Goal: Communication & Community: Answer question/provide support

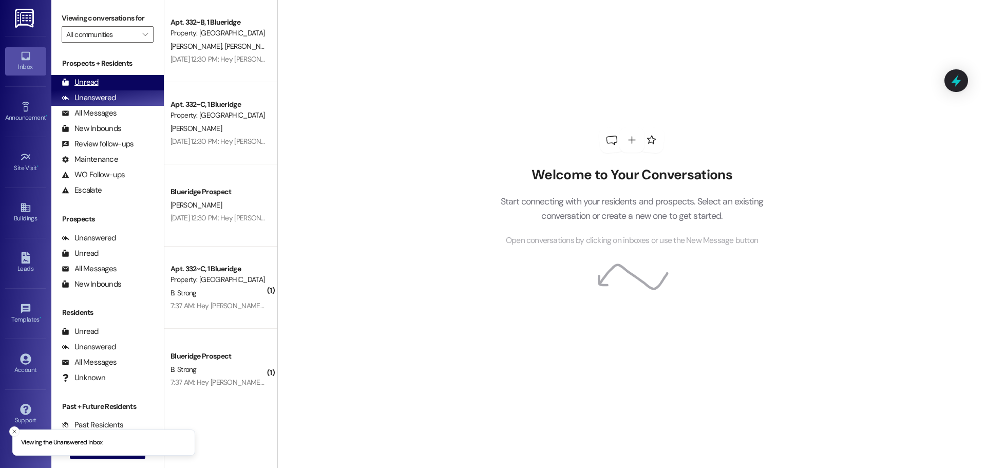
click at [79, 82] on div "Unread" at bounding box center [80, 82] width 37 height 11
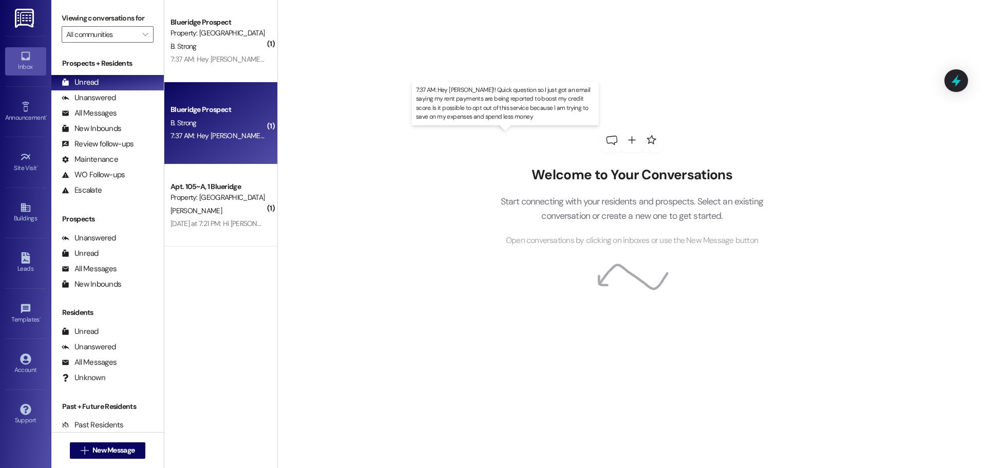
click at [205, 131] on div "7:37 AM: Hey [PERSON_NAME]!! Quick question so I just got an email saying my re…" at bounding box center [536, 135] width 731 height 9
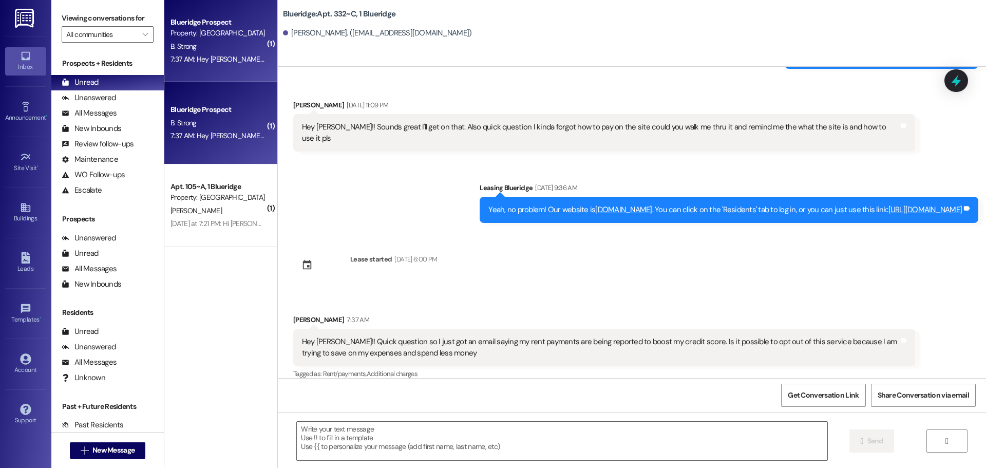
scroll to position [251, 0]
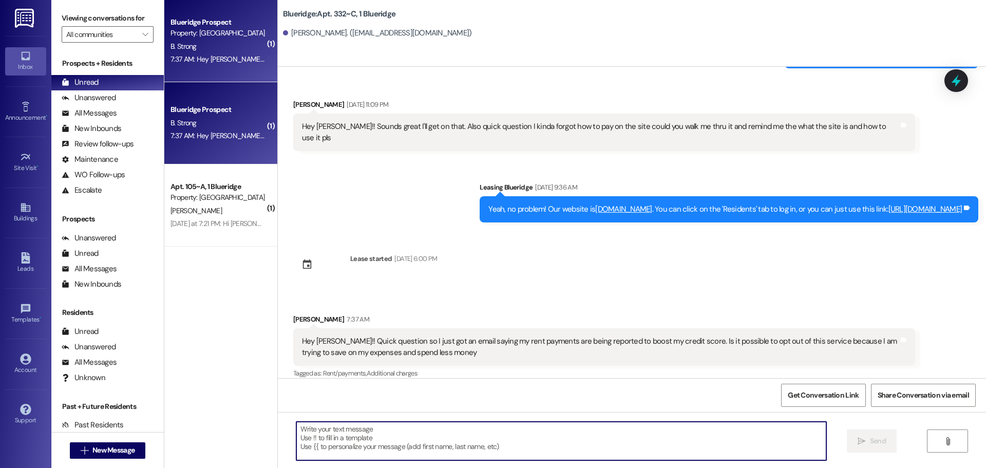
click at [429, 431] on textarea at bounding box center [561, 441] width 530 height 39
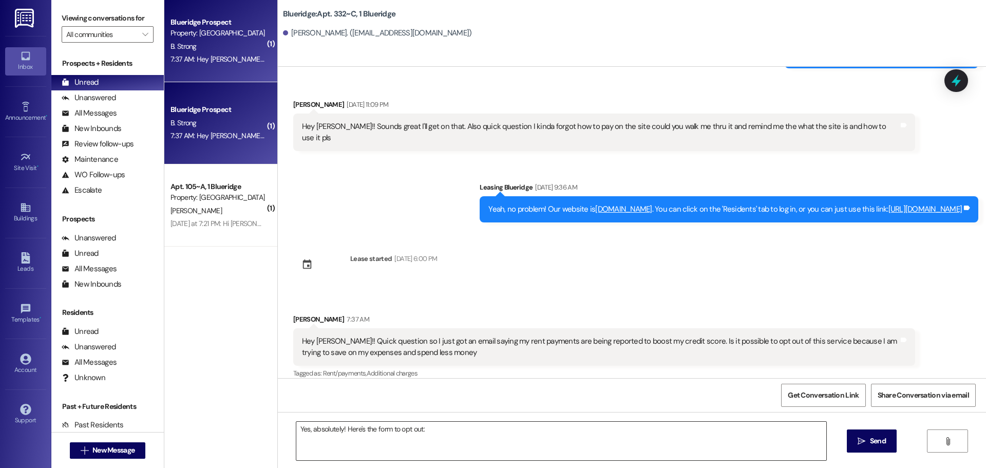
click at [558, 441] on textarea "Yes, absolutely! Here's the form to opt out:" at bounding box center [561, 441] width 530 height 39
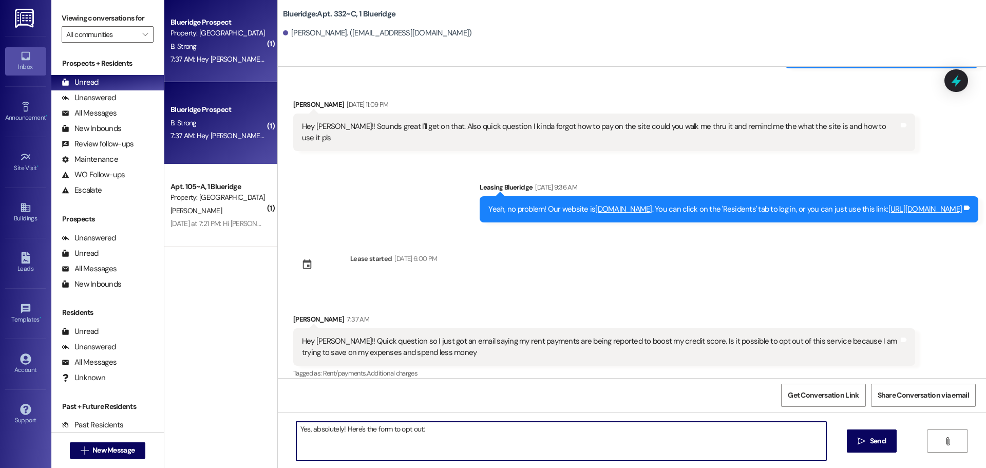
paste textarea "[URL][DOMAIN_NAME]"
type textarea "Yes, absolutely! Here's the form to opt out: [URL][DOMAIN_NAME]"
click at [879, 444] on span "Send" at bounding box center [878, 441] width 16 height 11
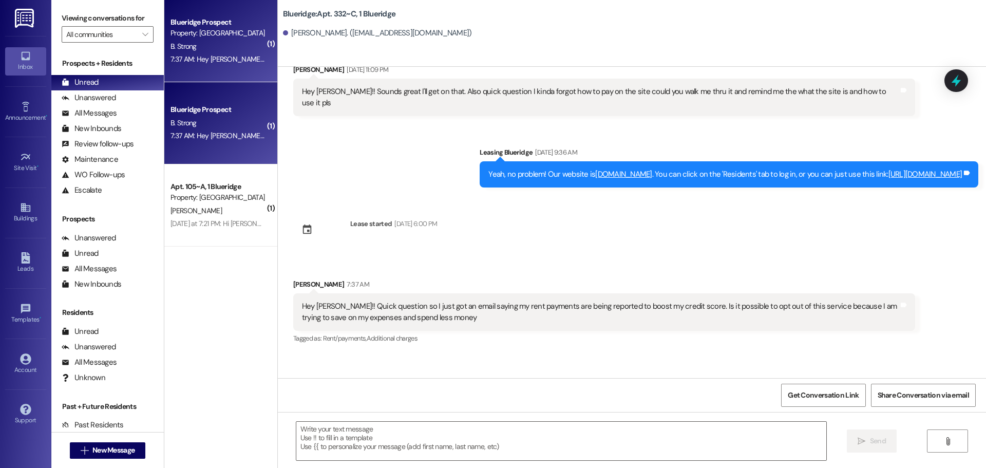
scroll to position [323, 0]
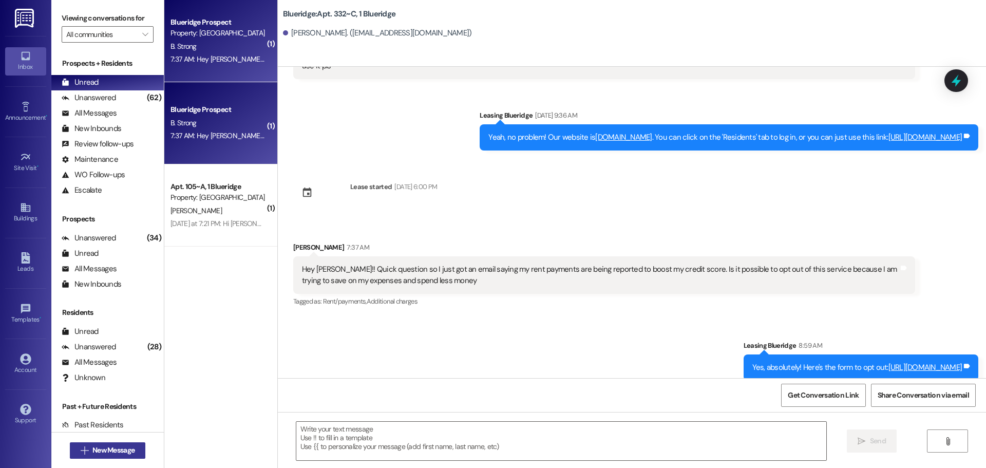
click at [92, 451] on span "New Message" at bounding box center [113, 450] width 42 height 11
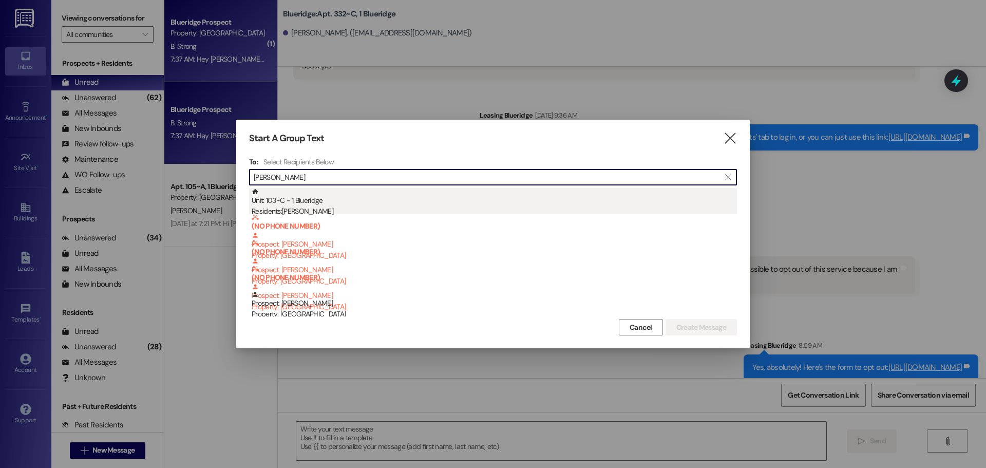
type input "[PERSON_NAME]"
click at [297, 208] on div "Residents: [PERSON_NAME]" at bounding box center [494, 211] width 485 height 11
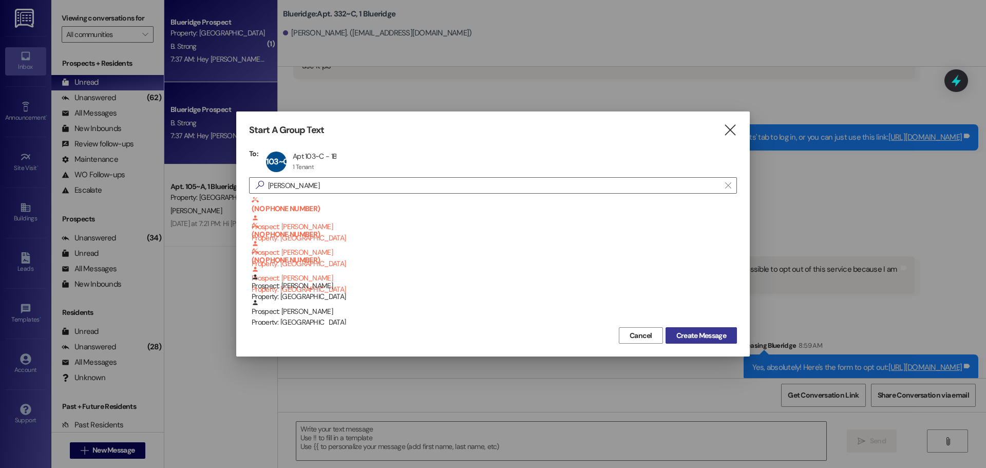
click at [712, 336] on span "Create Message" at bounding box center [701, 335] width 50 height 11
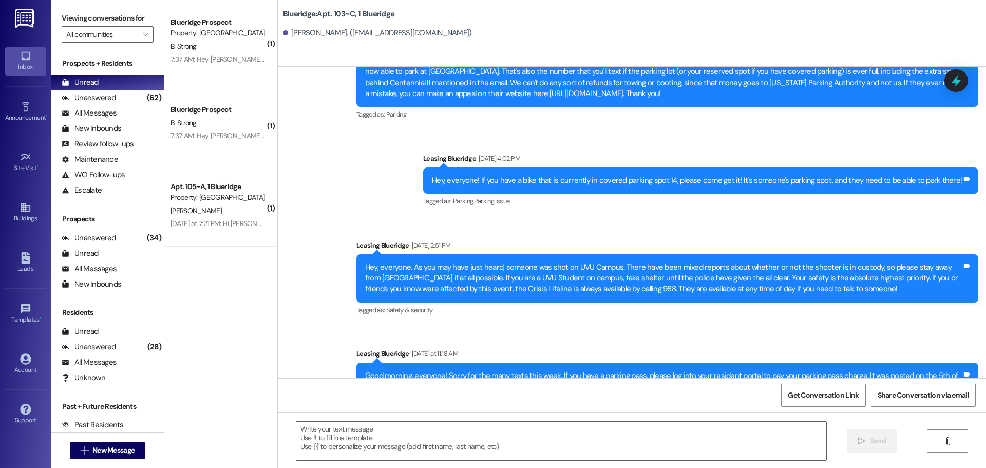
scroll to position [808, 0]
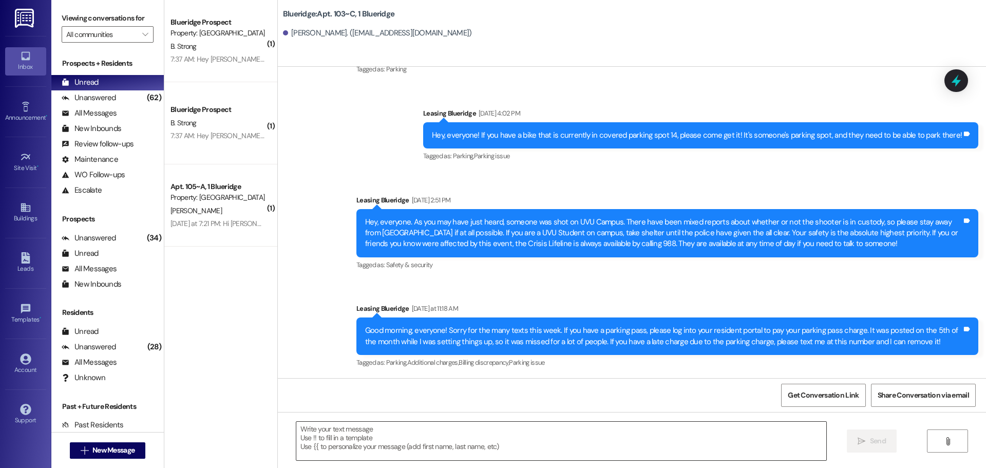
click at [646, 446] on textarea at bounding box center [561, 441] width 530 height 39
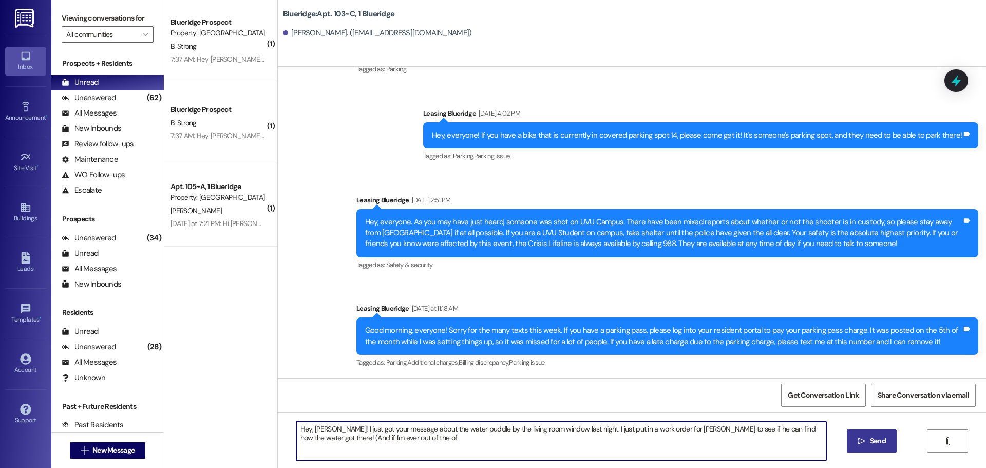
type textarea "Hey, [PERSON_NAME]! I just got your message about the water puddle by the livin…"
click at [752, 450] on textarea "Hey, [PERSON_NAME]! I just got your message about the water puddle by the livin…" at bounding box center [561, 441] width 530 height 39
click at [679, 457] on textarea "Hey, [PERSON_NAME]! I just got your message about the water puddle by the livin…" at bounding box center [561, 441] width 530 height 39
click at [392, 441] on textarea "Hey, [PERSON_NAME]! I just got your message about the water puddle by the livin…" at bounding box center [561, 441] width 530 height 39
click at [668, 445] on textarea "Hey, [PERSON_NAME]! I just got your message about the water puddle by the livin…" at bounding box center [561, 441] width 530 height 39
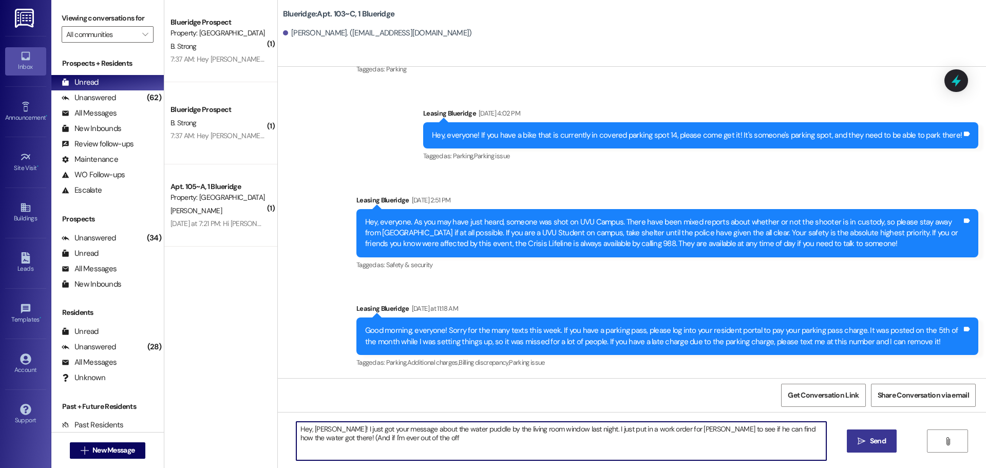
drag, startPoint x: 348, startPoint y: 443, endPoint x: 231, endPoint y: 413, distance: 120.8
click at [231, 413] on div "( 1 ) Blueridge Prospect Property: Blueridge B. Strong 7:37 AM: Hey [PERSON_NAM…" at bounding box center [575, 234] width 822 height 468
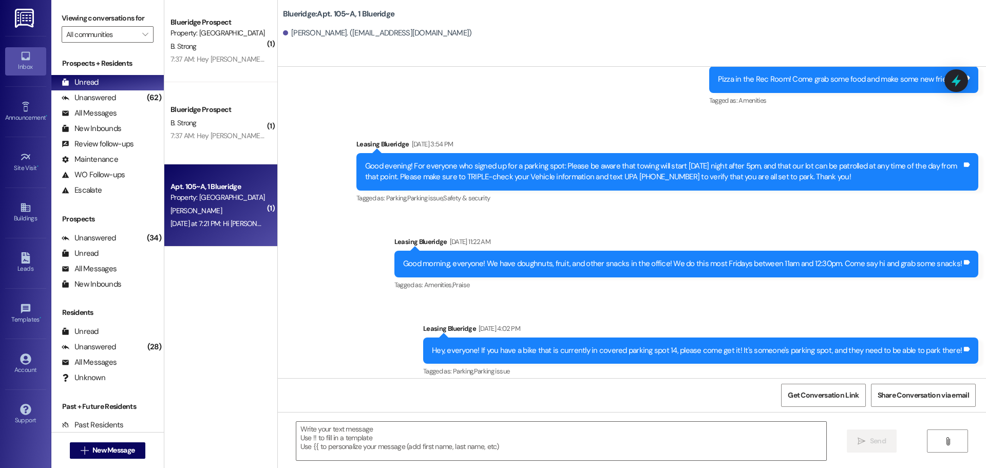
scroll to position [36533, 0]
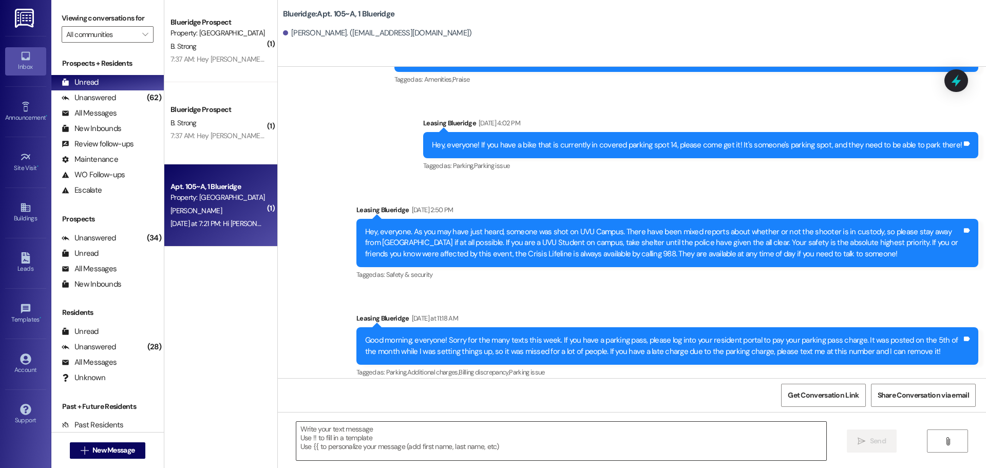
click at [528, 432] on textarea at bounding box center [561, 441] width 530 height 39
click at [451, 437] on textarea at bounding box center [561, 441] width 530 height 39
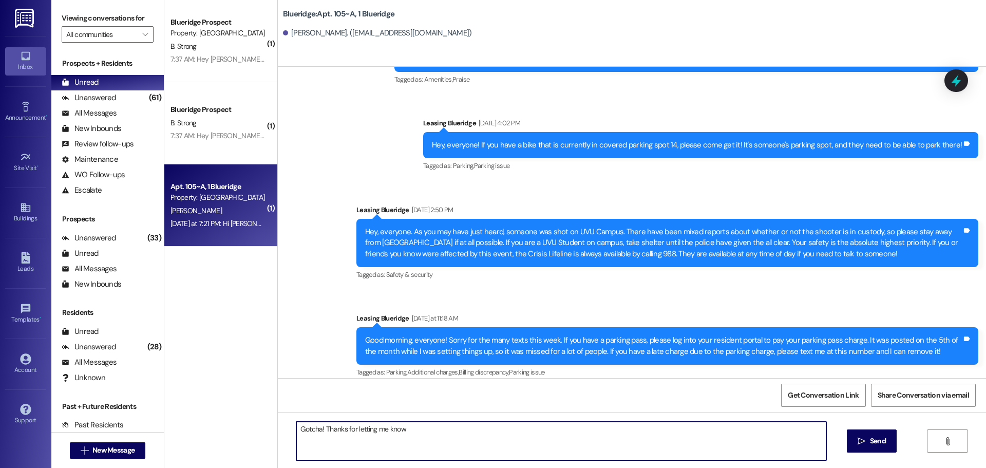
type textarea "Gotcha! Thanks for letting me know!"
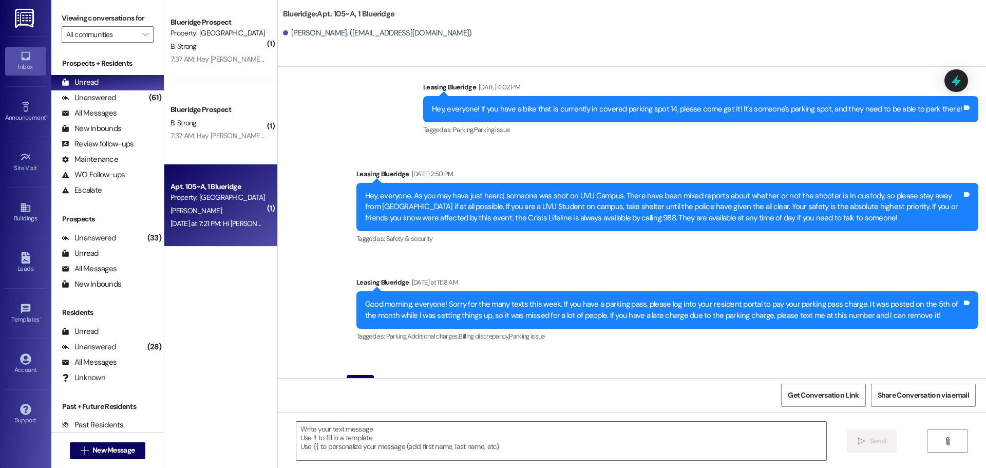
scroll to position [36604, 0]
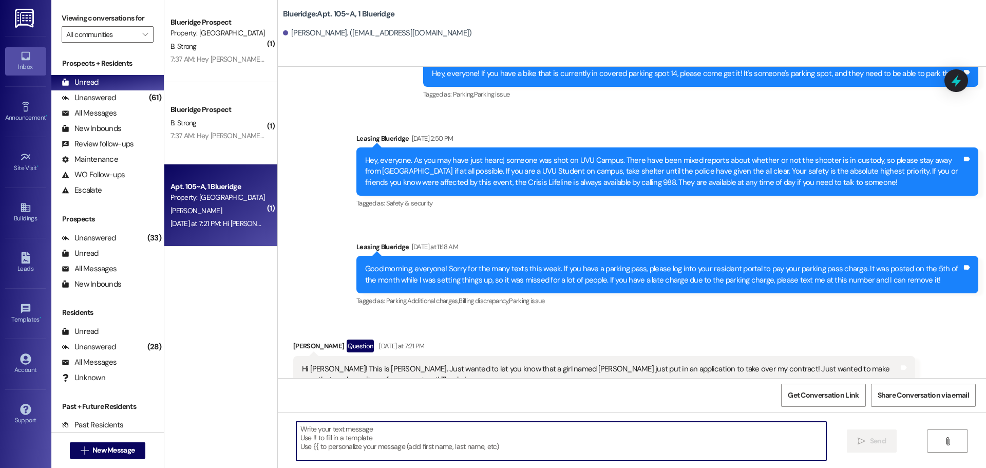
click at [467, 416] on div "Sent via SMS Leasing Blueridge 9:12 AM Gotcha! Thanks for letting me know! Tags…" at bounding box center [632, 451] width 708 height 71
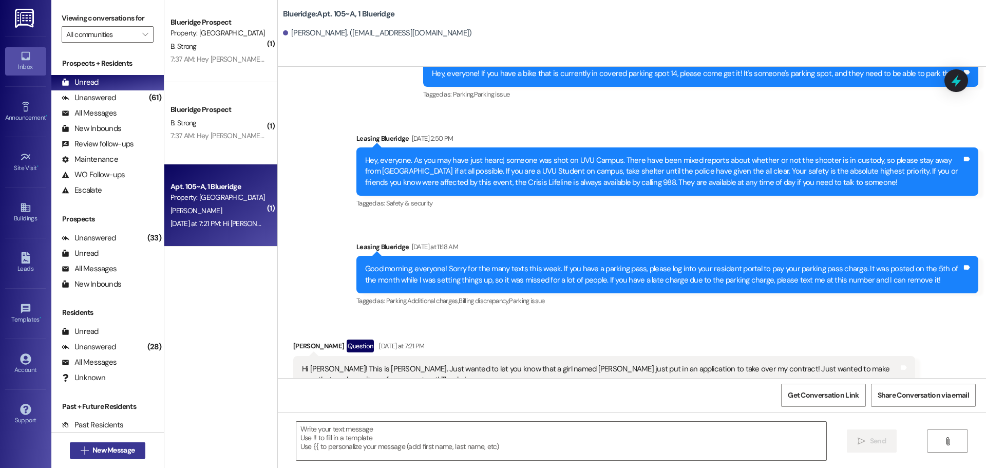
click at [122, 449] on span "New Message" at bounding box center [113, 450] width 42 height 11
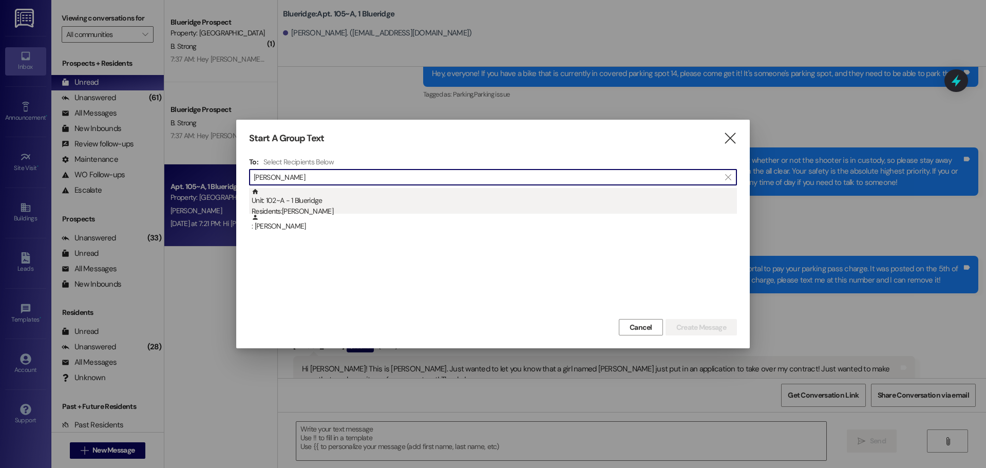
type input "[PERSON_NAME]"
click at [304, 209] on div "Residents: [PERSON_NAME]" at bounding box center [494, 211] width 485 height 11
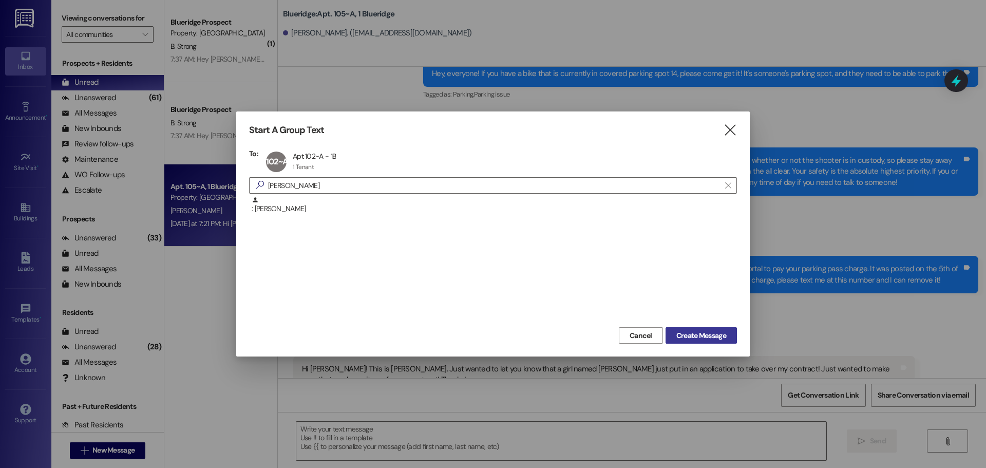
click at [686, 336] on span "Create Message" at bounding box center [701, 335] width 50 height 11
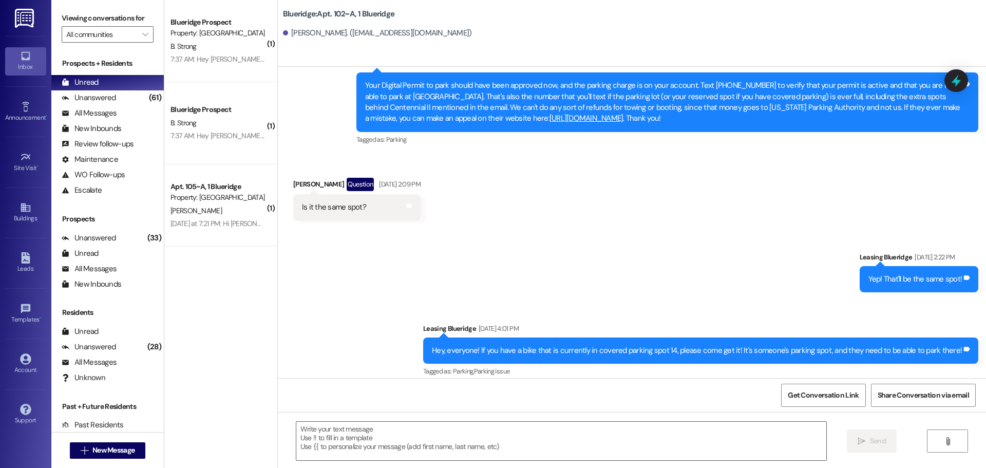
scroll to position [18986, 0]
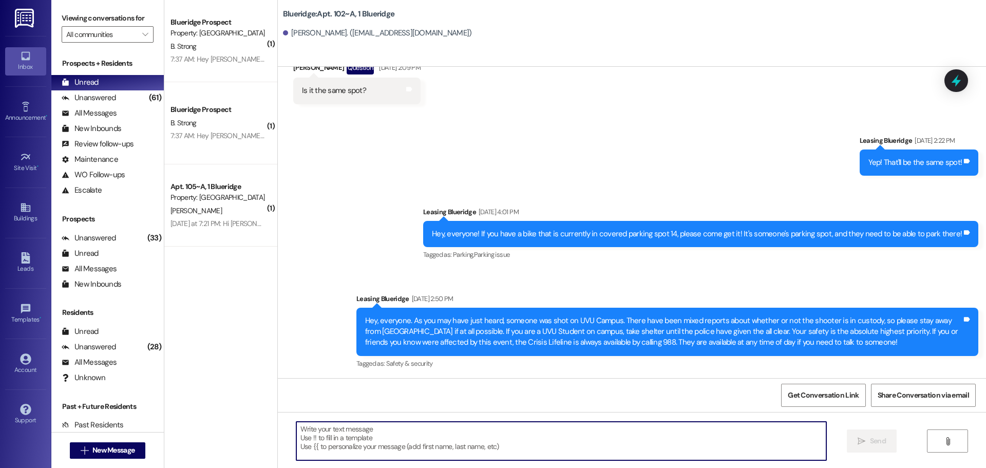
click at [648, 438] on textarea at bounding box center [561, 441] width 530 height 39
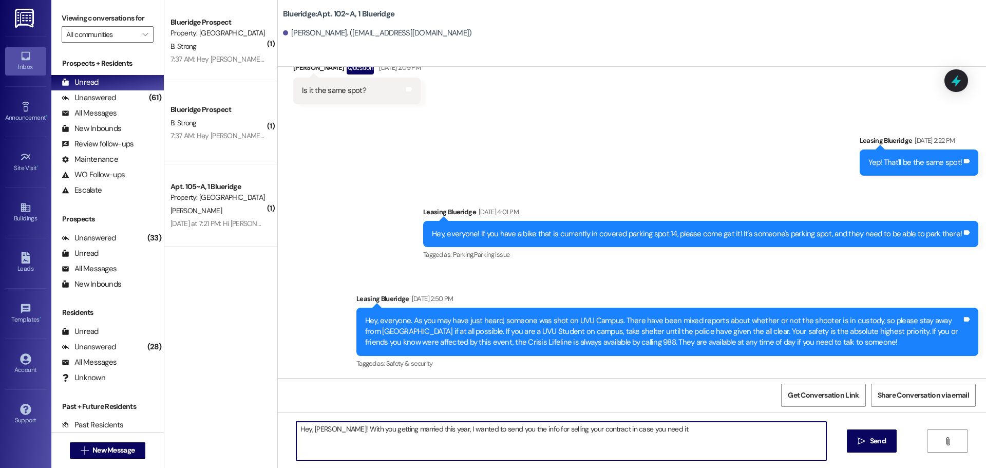
type textarea "Hey, [PERSON_NAME]! With you getting married this year, I wanted to send you th…"
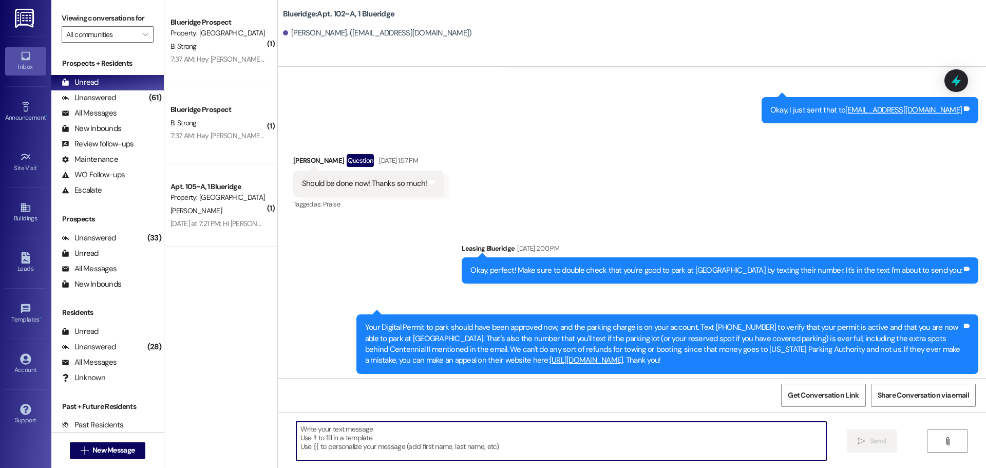
scroll to position [18621, 0]
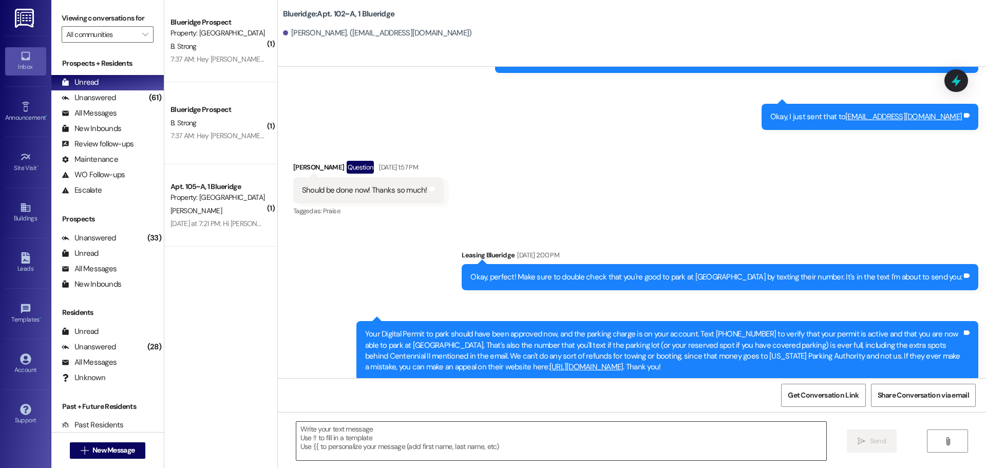
click at [698, 442] on textarea at bounding box center [561, 441] width 530 height 39
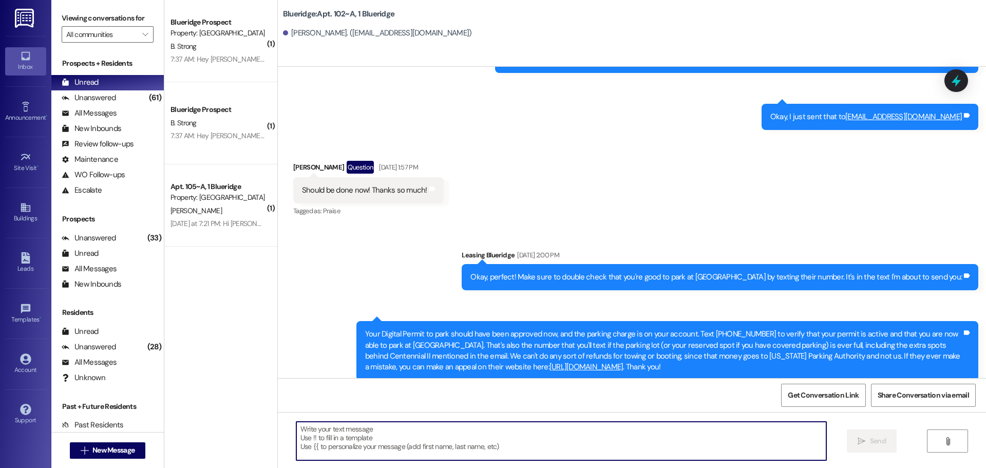
paste textarea "I'll run you through the whole process. The first thing to know is that you are…"
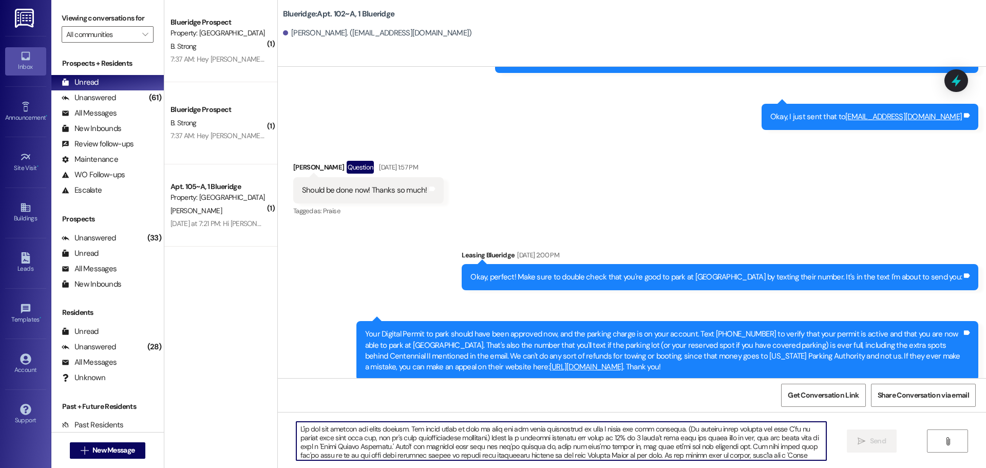
scroll to position [44, 0]
type textarea "I'll run you through the whole process. The first thing to know is that you are…"
click at [865, 446] on span " Send" at bounding box center [872, 441] width 32 height 11
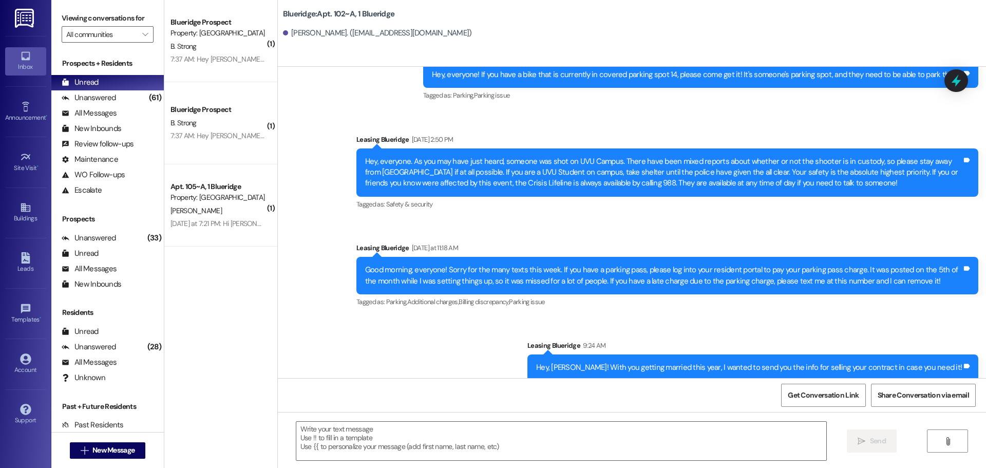
scroll to position [19217, 0]
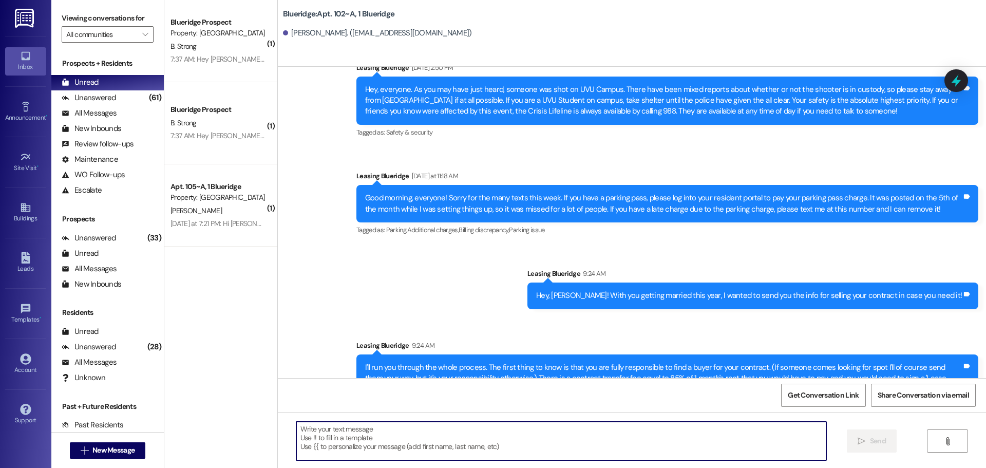
click at [539, 436] on textarea at bounding box center [561, 441] width 530 height 39
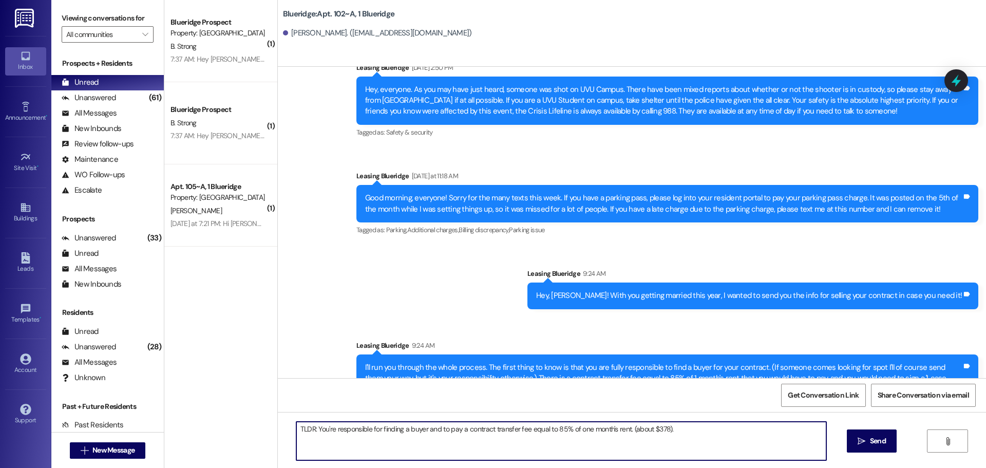
click at [622, 431] on textarea "TLDR: You're responsible for finding a buyer and to pay a contract transfer fee…" at bounding box center [561, 441] width 530 height 39
type textarea "TLDR: You're responsible for finding a buyer and to pay a contract transfer fee…"
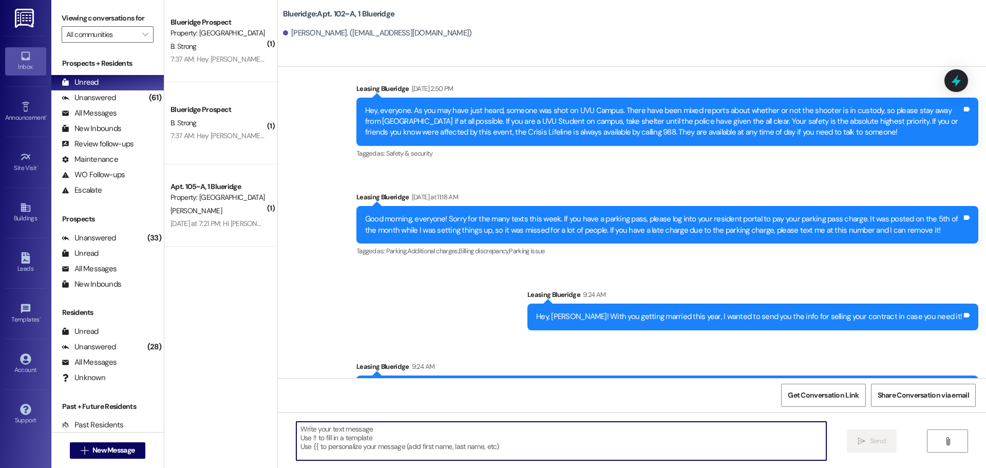
scroll to position [19289, 0]
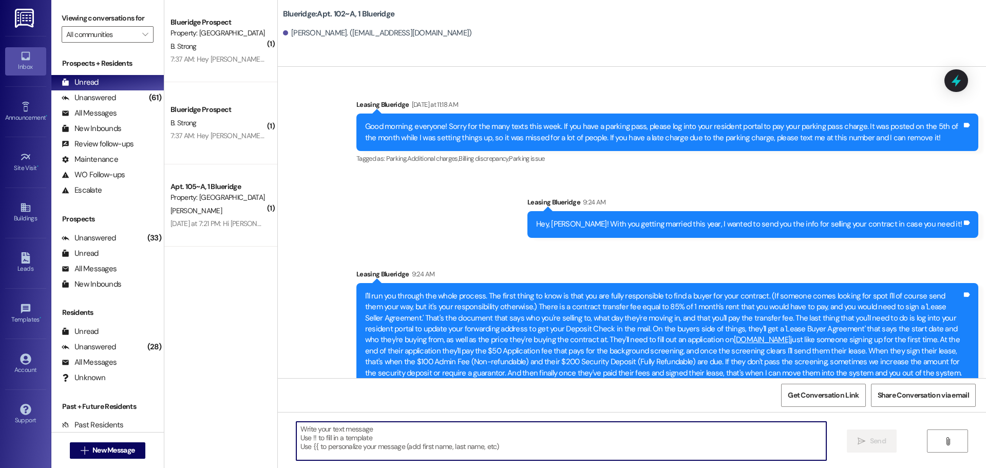
click at [665, 449] on textarea at bounding box center [561, 441] width 530 height 39
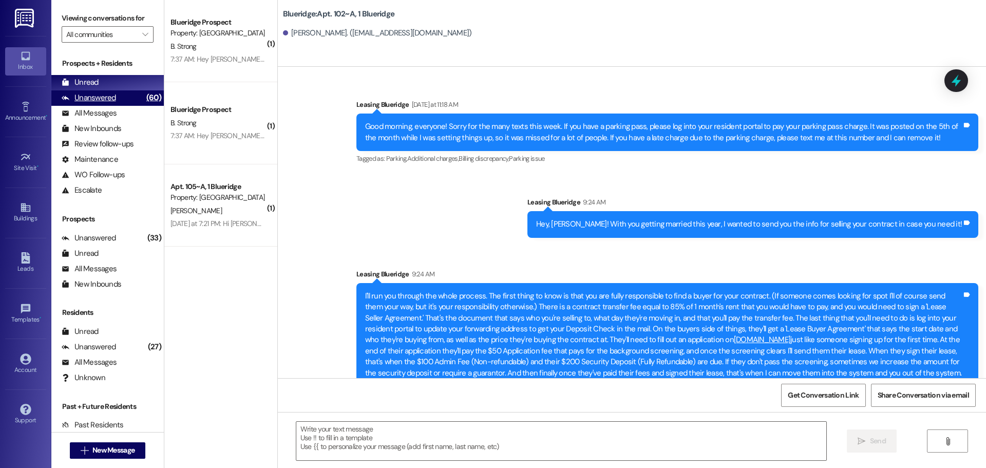
drag, startPoint x: 124, startPoint y: 100, endPoint x: 119, endPoint y: 91, distance: 10.6
click at [124, 100] on div "Unanswered (60)" at bounding box center [107, 97] width 112 height 15
click at [116, 81] on div "Unread (0)" at bounding box center [107, 82] width 112 height 15
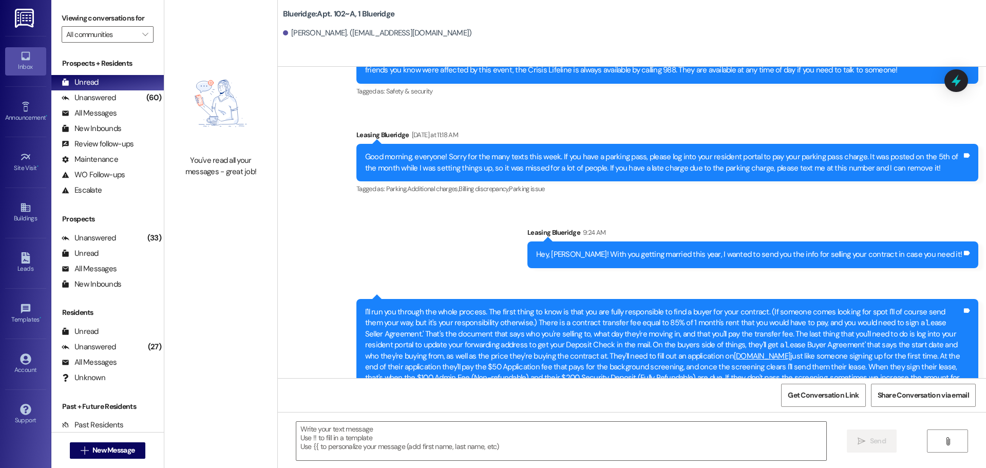
scroll to position [19290, 0]
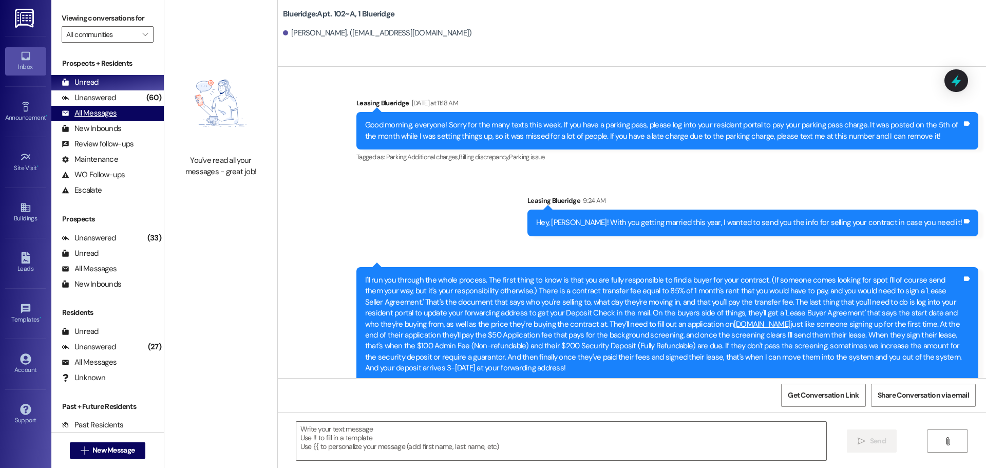
click at [77, 119] on div "All Messages (undefined)" at bounding box center [107, 113] width 112 height 15
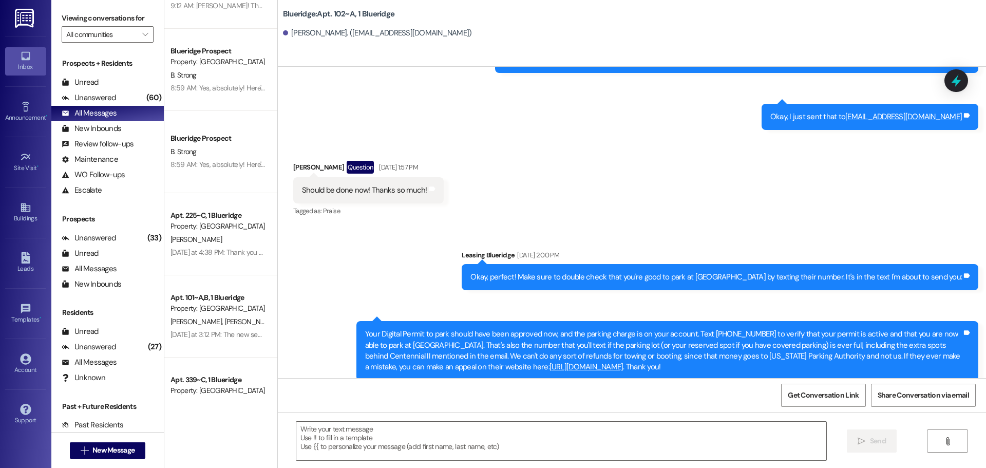
scroll to position [154, 0]
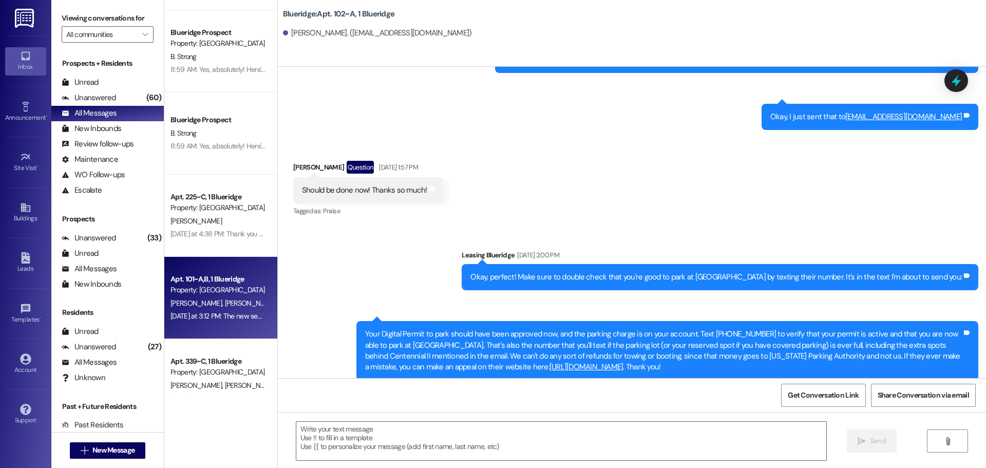
click at [204, 312] on div "[DATE] at 3:12 PM: The new sectionals we're getting are super nice and comfy, f…" at bounding box center [326, 315] width 310 height 9
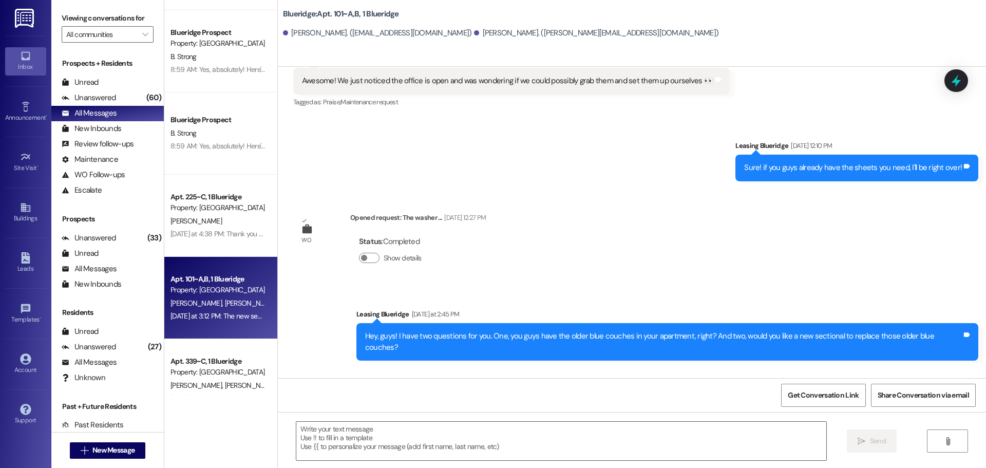
scroll to position [742, 0]
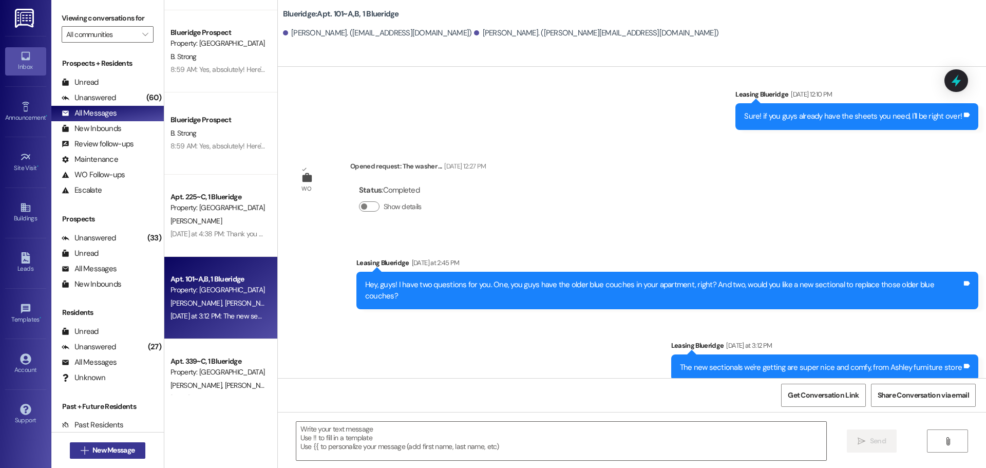
click at [126, 452] on span "New Message" at bounding box center [113, 450] width 42 height 11
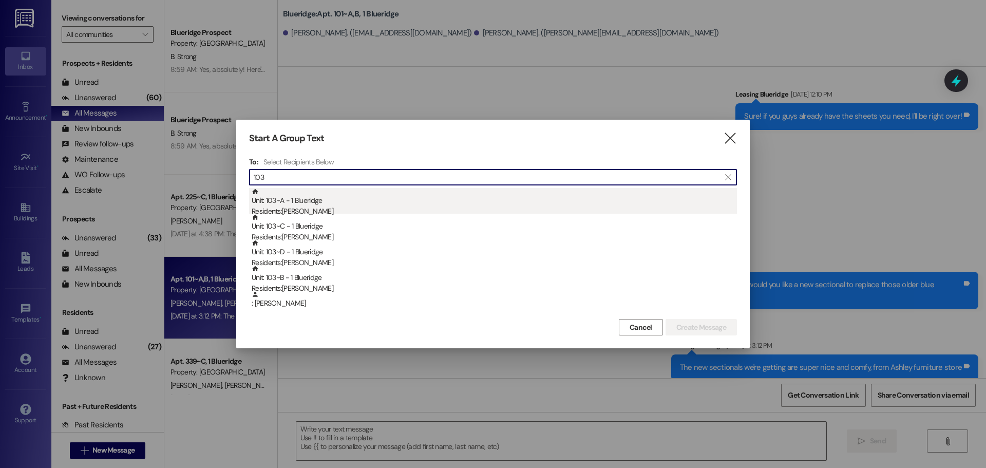
type input "103"
click at [336, 203] on div "Unit: 103~A - 1 Blueridge Residents: [PERSON_NAME]" at bounding box center [494, 202] width 485 height 29
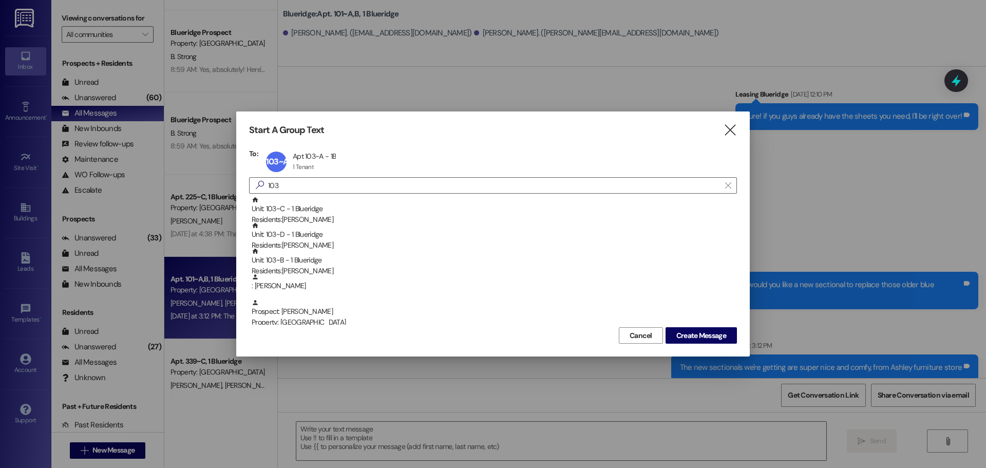
click at [336, 203] on div "Unit: 103~C - 1 Blueridge Residents: [PERSON_NAME]" at bounding box center [494, 210] width 485 height 29
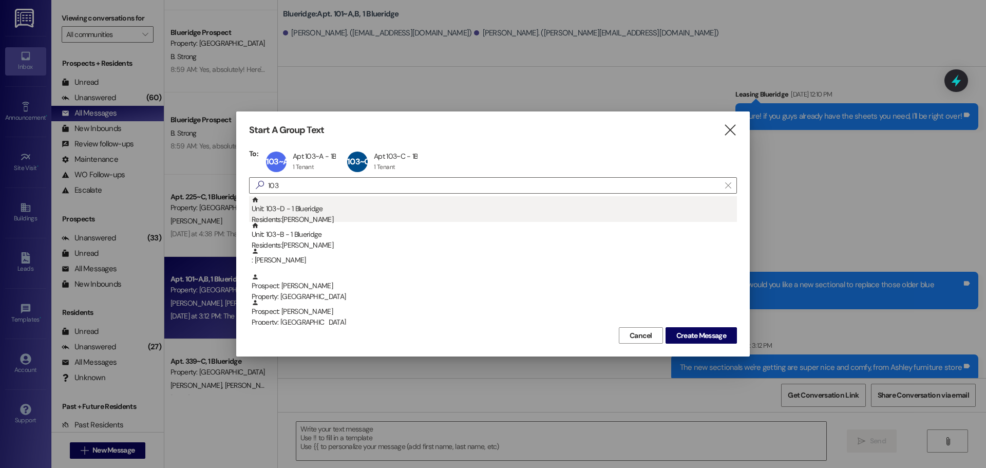
click at [334, 206] on div "Unit: 103~D - 1 Blueridge Residents: [PERSON_NAME]" at bounding box center [494, 210] width 485 height 29
click at [334, 206] on div "Unit: 103~B - 1 Blueridge Residents: [PERSON_NAME]" at bounding box center [494, 210] width 485 height 29
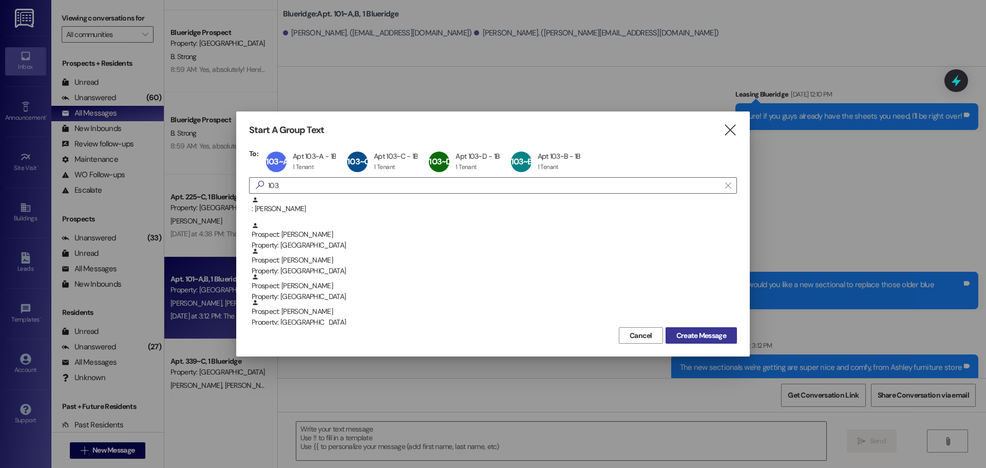
click at [686, 334] on span "Create Message" at bounding box center [701, 335] width 50 height 11
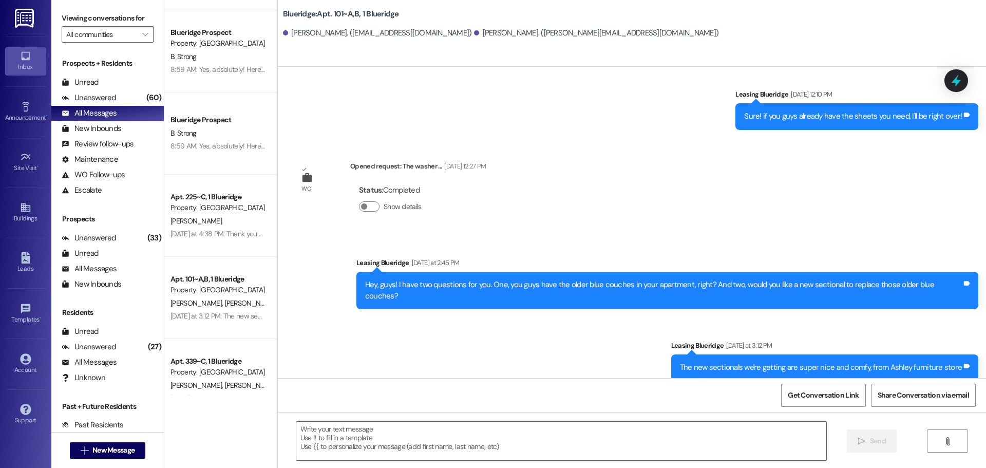
scroll to position [0, 0]
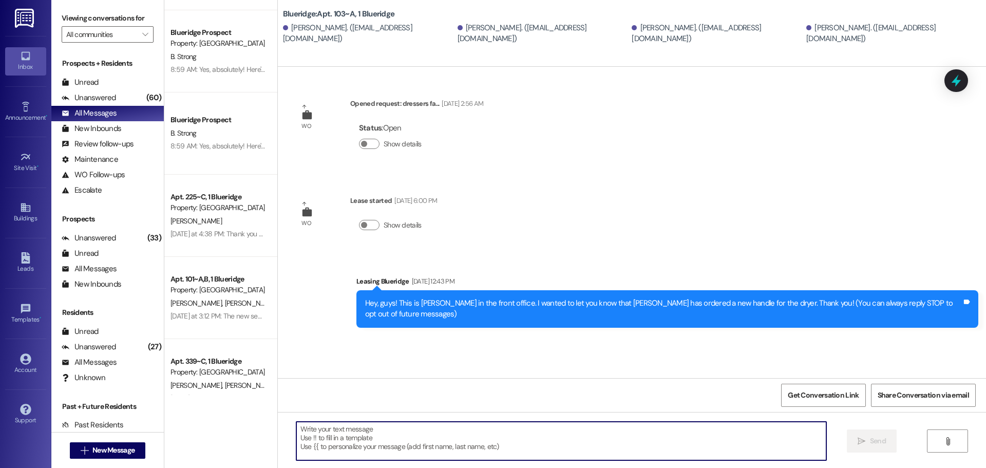
click at [619, 439] on textarea at bounding box center [561, 441] width 530 height 39
type textarea "I"
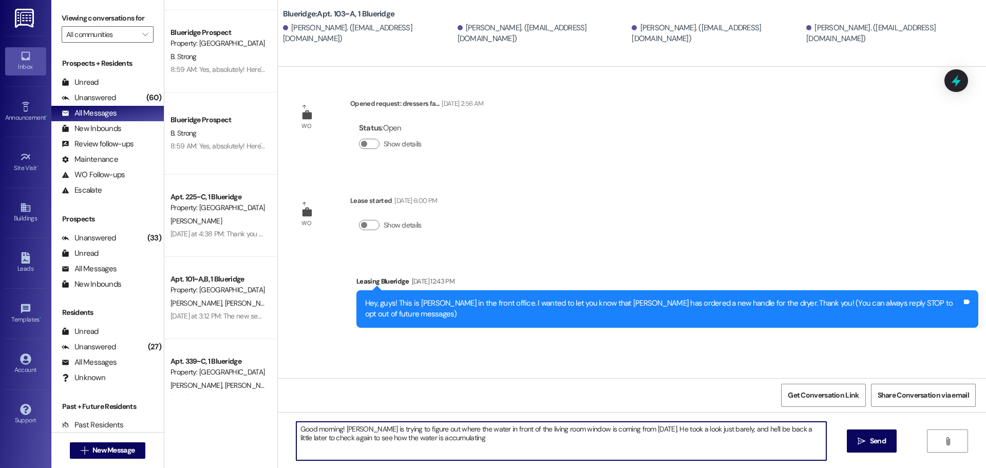
type textarea "Good morning! [PERSON_NAME] is trying to figure out where the water in front of…"
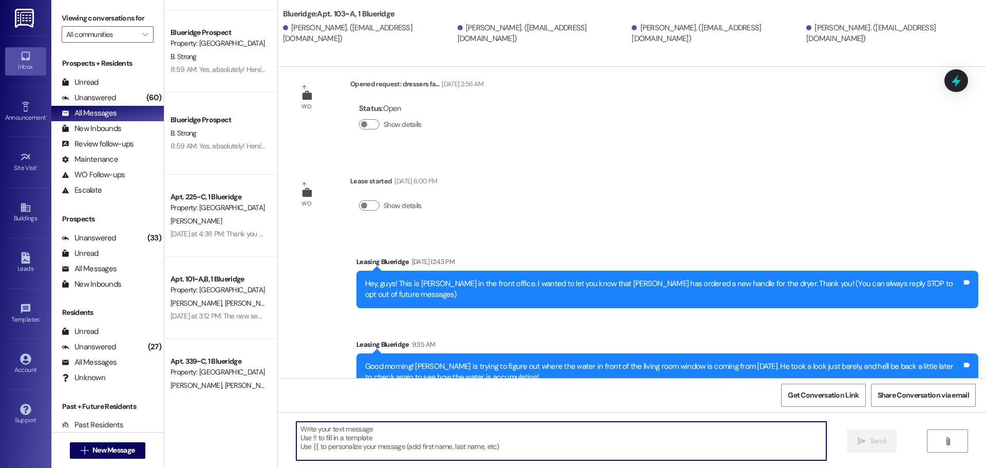
scroll to position [29, 0]
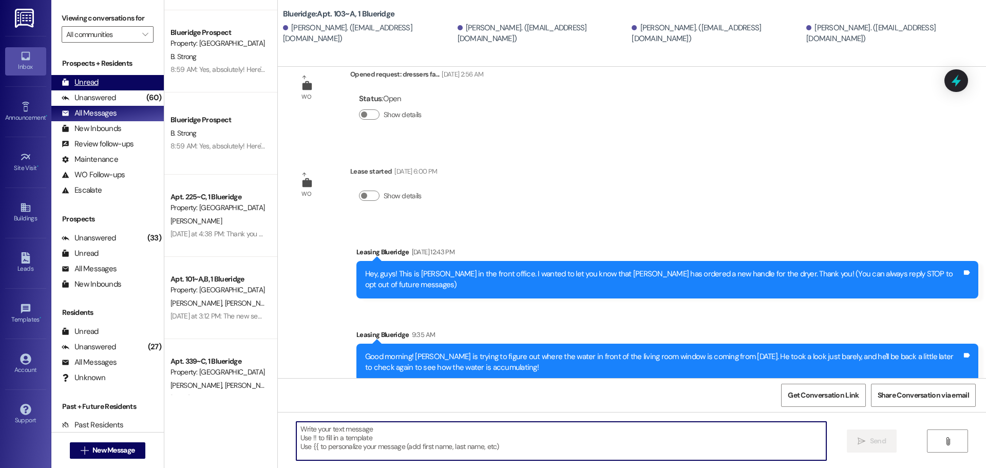
click at [125, 80] on div "Unread (0)" at bounding box center [107, 82] width 112 height 15
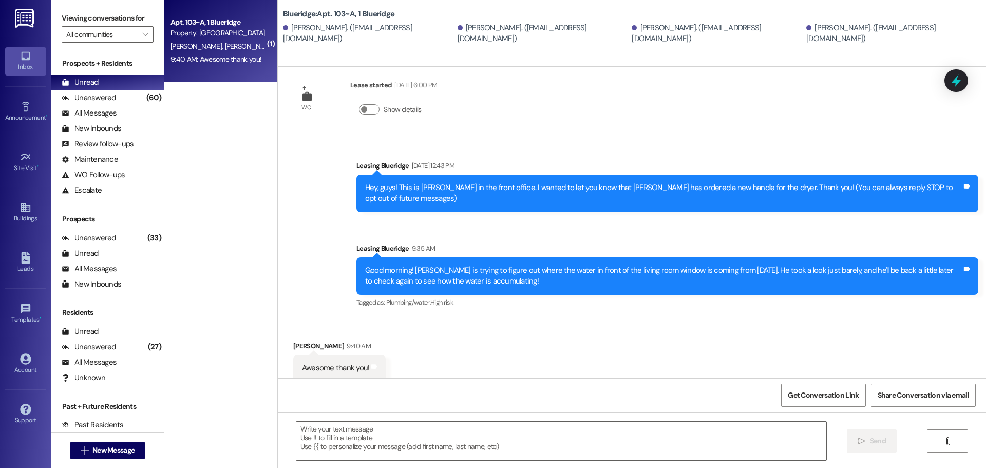
scroll to position [116, 0]
click at [493, 333] on div "Received via SMS [PERSON_NAME] 9:40 AM Awesome thank you! Tags and notes" at bounding box center [632, 352] width 708 height 71
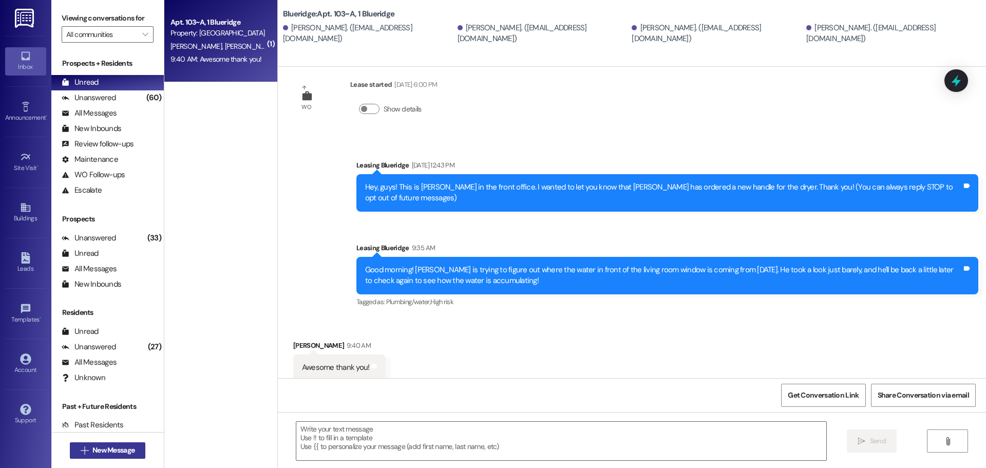
click at [107, 452] on span "New Message" at bounding box center [113, 450] width 42 height 11
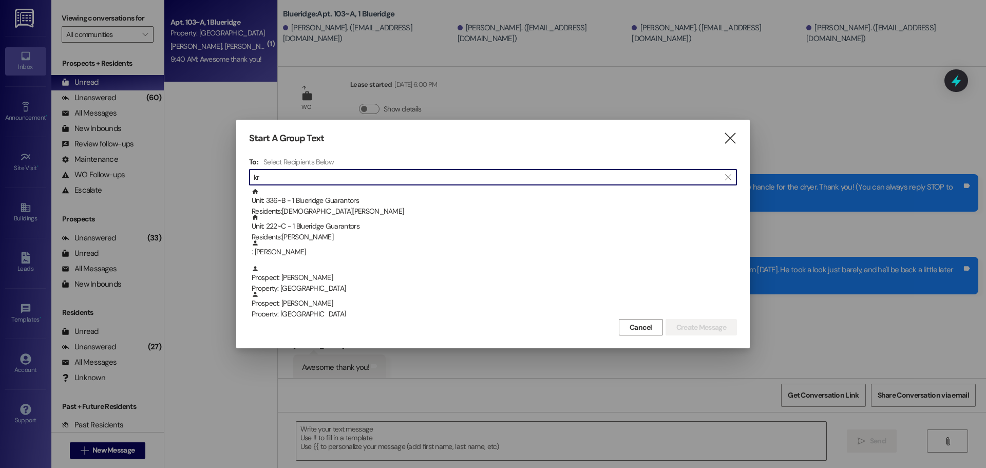
type input "k"
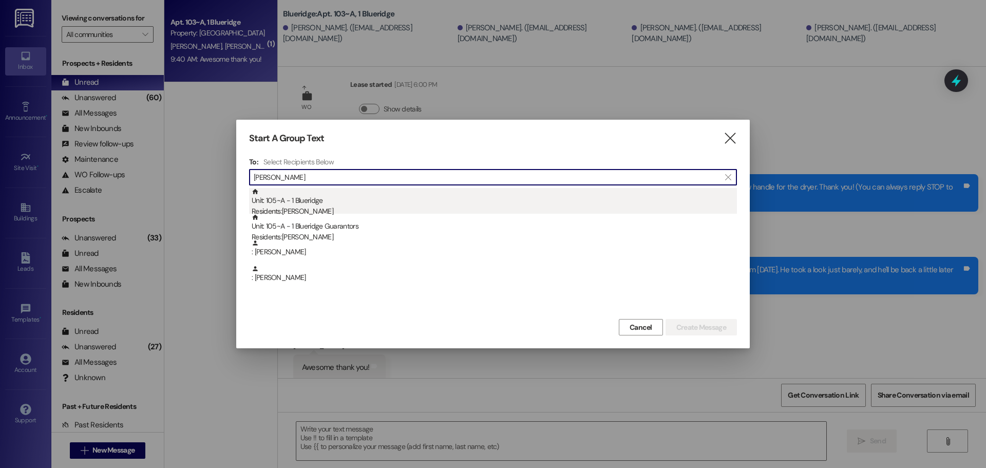
type input "[PERSON_NAME]"
click at [552, 191] on div "Unit: 105~A - 1 Blueridge Residents: [GEOGRAPHIC_DATA][PERSON_NAME]" at bounding box center [494, 202] width 485 height 29
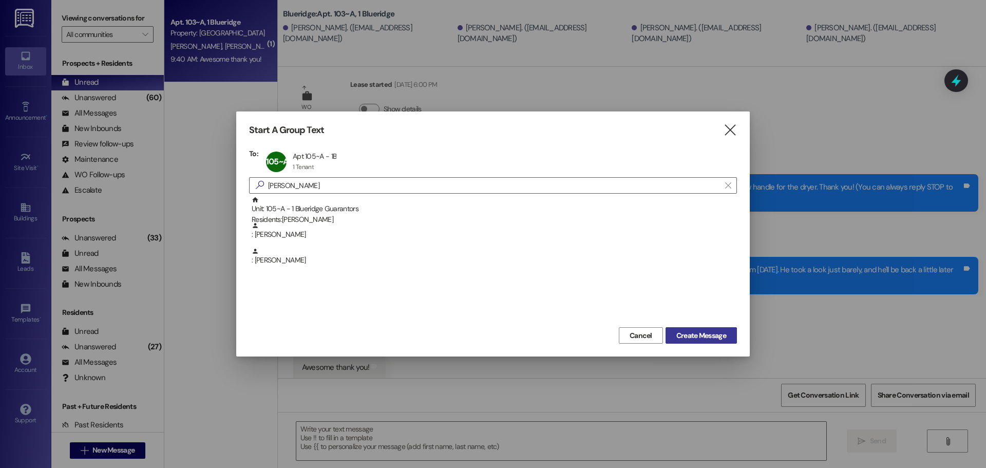
click at [691, 333] on span "Create Message" at bounding box center [701, 335] width 50 height 11
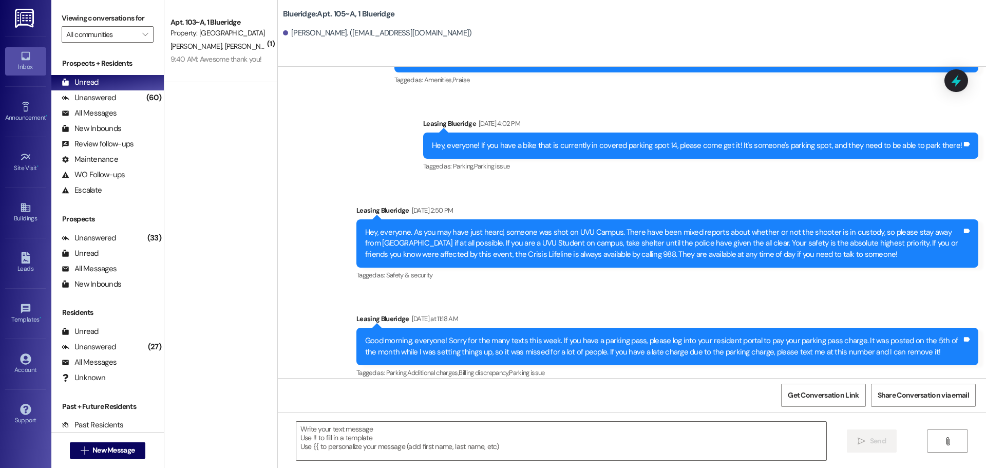
scroll to position [36604, 0]
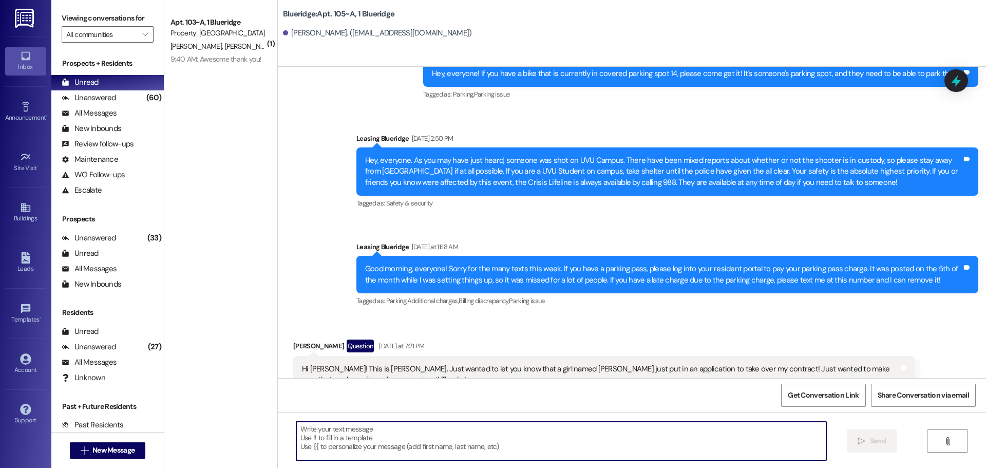
click at [662, 437] on textarea at bounding box center [561, 441] width 530 height 39
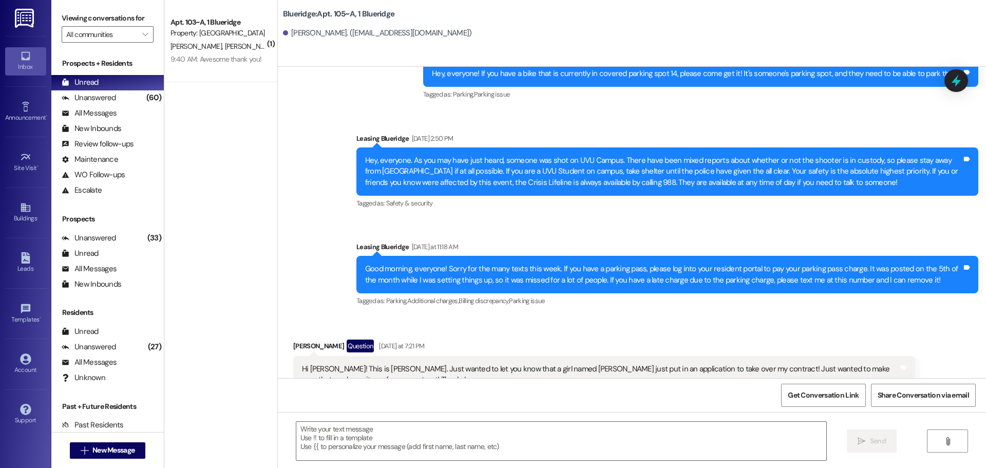
click at [935, 316] on div "Received via SMS [PERSON_NAME] Question [DATE] at 7:21 PM Hi [PERSON_NAME]! Thi…" at bounding box center [632, 366] width 708 height 100
click at [649, 440] on textarea at bounding box center [561, 441] width 530 height 39
click at [782, 356] on div "Hi [PERSON_NAME]! This is [PERSON_NAME]. Just wanted to let you know that a gir…" at bounding box center [604, 374] width 622 height 37
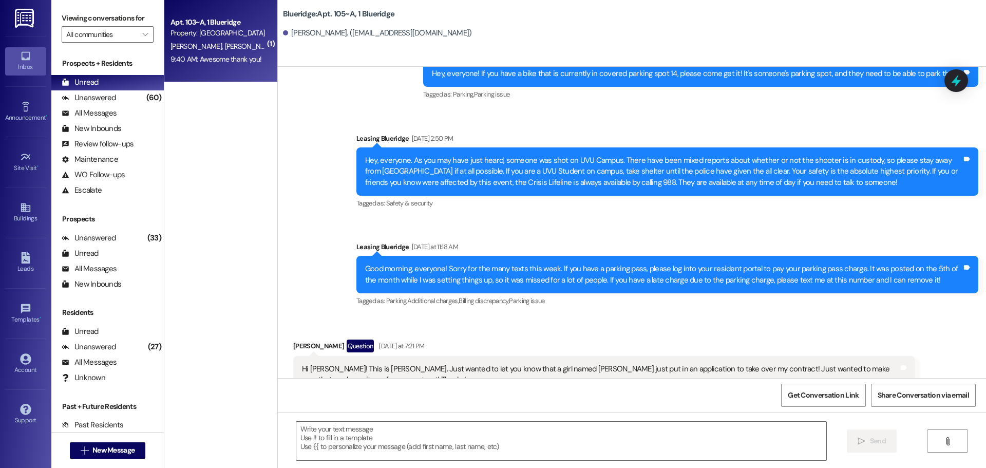
click at [224, 47] on span "[PERSON_NAME]" at bounding box center [251, 46] width 54 height 9
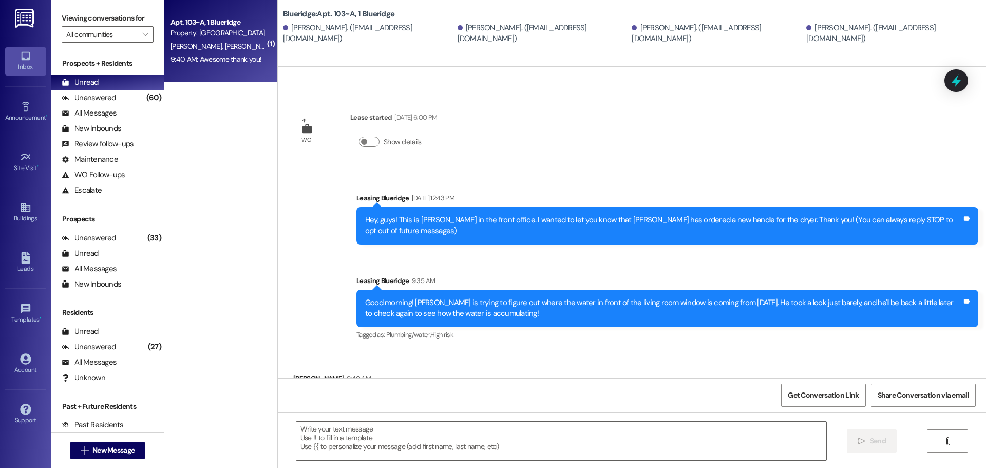
scroll to position [131, 0]
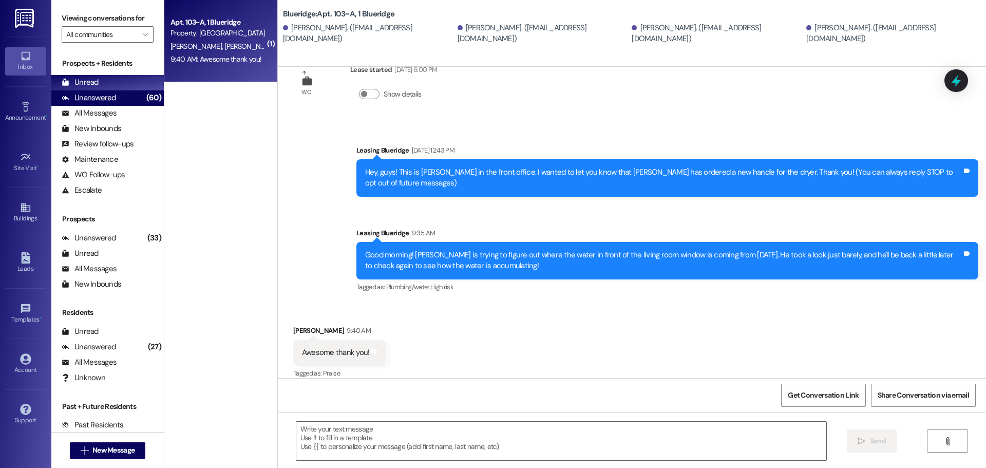
click at [125, 96] on div "Unanswered (60)" at bounding box center [107, 97] width 112 height 15
click at [122, 80] on div "Unread (0)" at bounding box center [107, 82] width 112 height 15
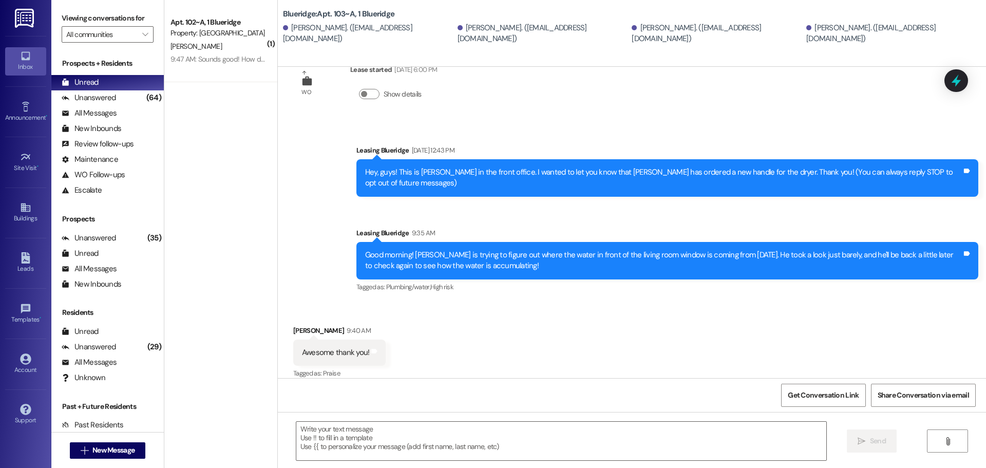
click at [642, 334] on div "Received via SMS [PERSON_NAME] 9:40 AM Awesome thank you! Tags and notes Tagged…" at bounding box center [632, 345] width 708 height 87
click at [683, 315] on div "Received via SMS [PERSON_NAME] 9:40 AM Awesome thank you! Tags and notes Tagged…" at bounding box center [632, 345] width 708 height 87
click at [555, 333] on div "Received via SMS [PERSON_NAME] 9:40 AM Awesome thank you! Tags and notes Tagged…" at bounding box center [632, 345] width 708 height 87
click at [553, 333] on div "Received via SMS [PERSON_NAME] 9:40 AM Awesome thank you! Tags and notes Tagged…" at bounding box center [632, 345] width 708 height 87
click at [107, 97] on div "Unanswered" at bounding box center [89, 97] width 54 height 11
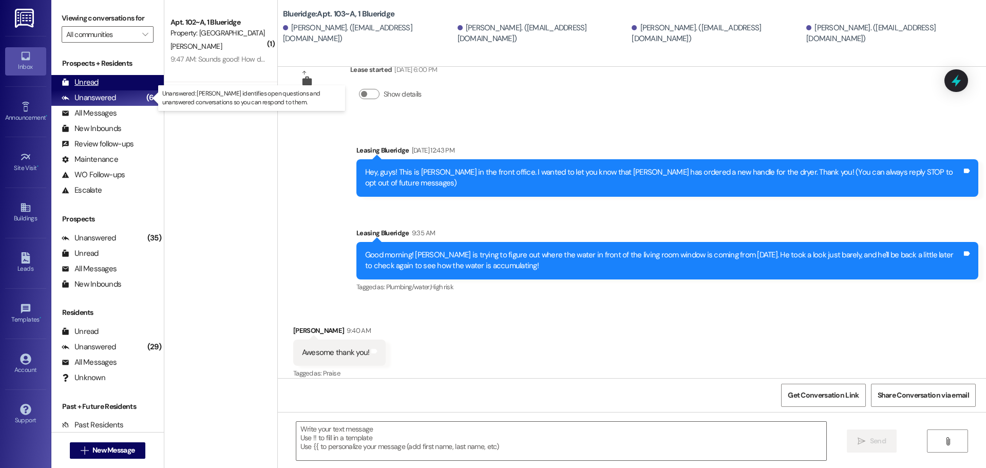
click at [108, 86] on div "Unread (0)" at bounding box center [107, 82] width 112 height 15
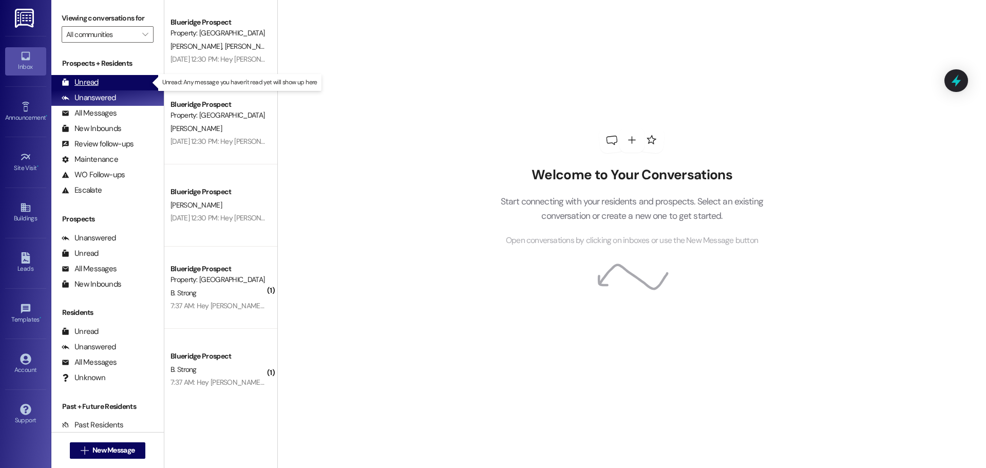
click at [114, 77] on div "Unread (0)" at bounding box center [107, 82] width 112 height 15
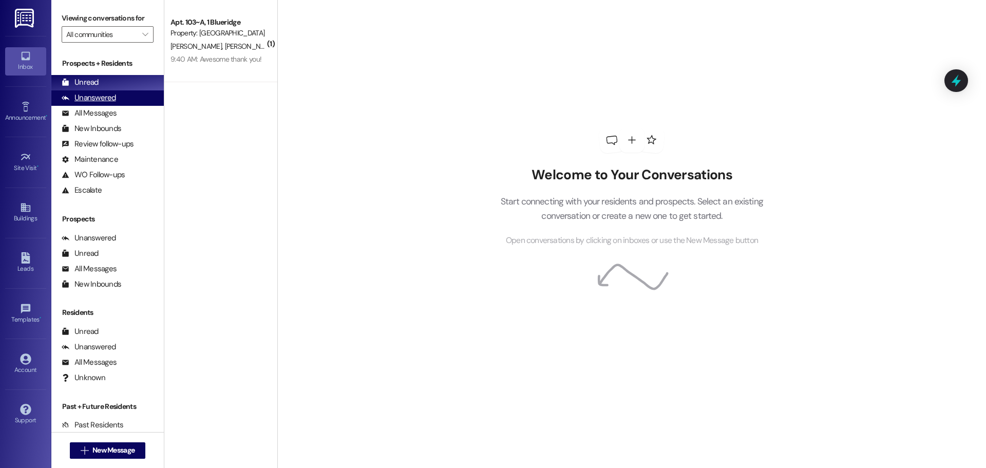
click at [124, 94] on div "Unanswered (0)" at bounding box center [107, 97] width 112 height 15
click at [124, 86] on div "Unread (0)" at bounding box center [107, 82] width 112 height 15
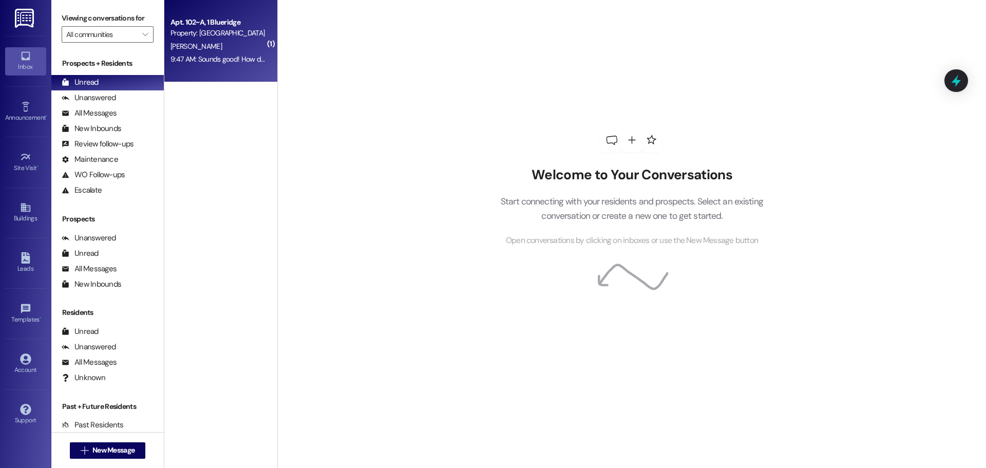
click at [230, 59] on div "9:47 AM: Sounds good! How do I opt out of the credit reporting 9:47 AM: Sounds …" at bounding box center [264, 58] width 187 height 9
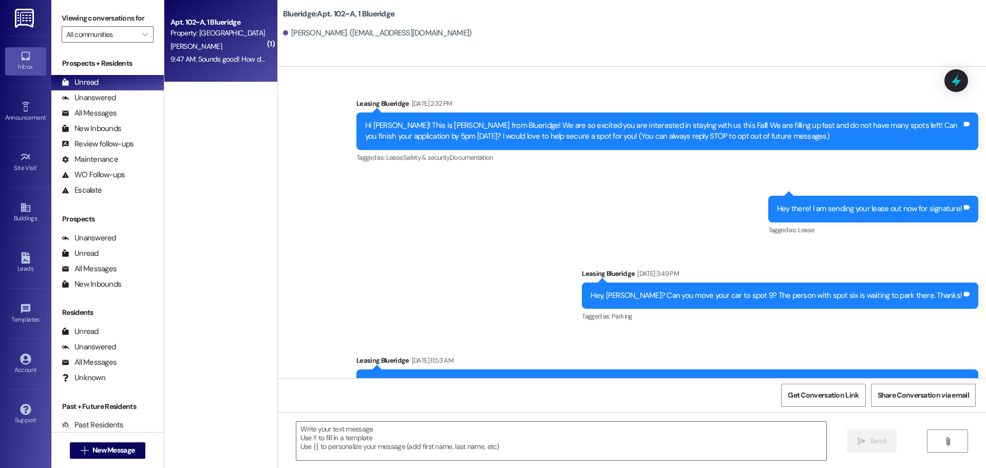
scroll to position [19377, 0]
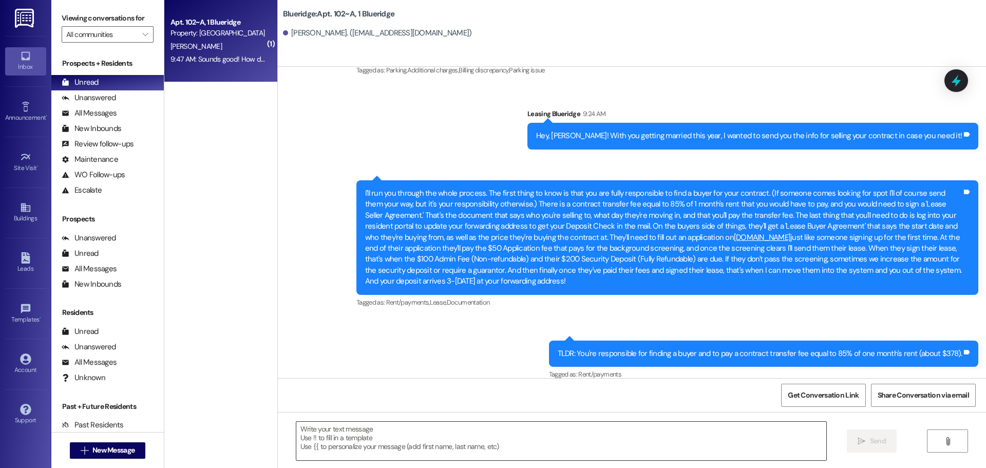
click at [510, 429] on textarea at bounding box center [561, 441] width 530 height 39
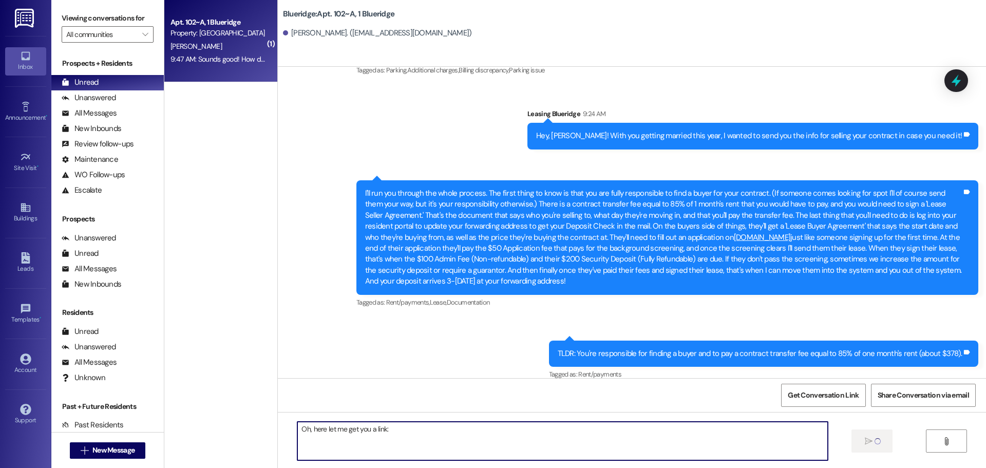
type textarea "Oh, here let me get you a link:"
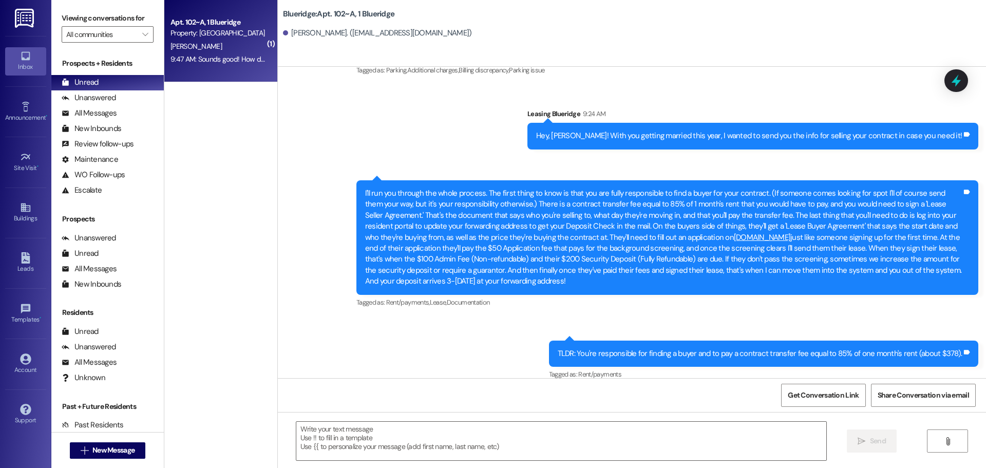
scroll to position [19376, 0]
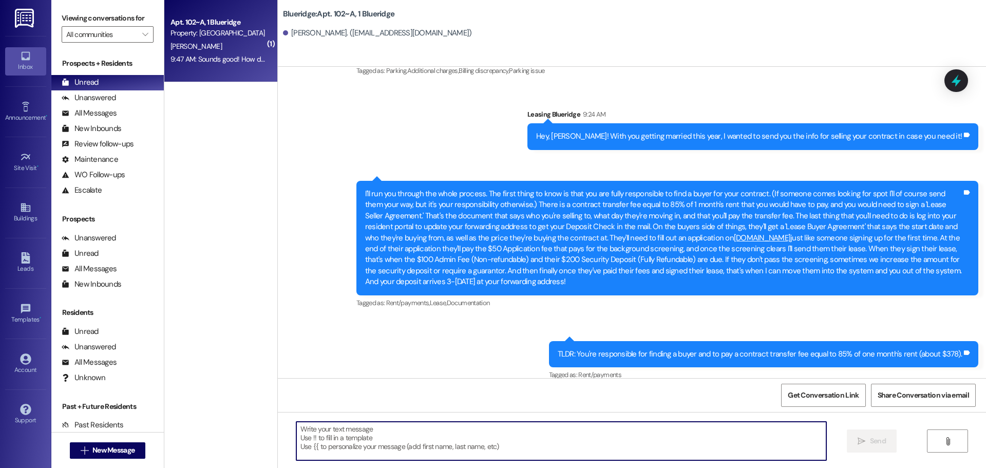
click at [582, 446] on textarea at bounding box center [561, 441] width 530 height 39
paste textarea "[URL][DOMAIN_NAME]"
type textarea "[URL][DOMAIN_NAME]"
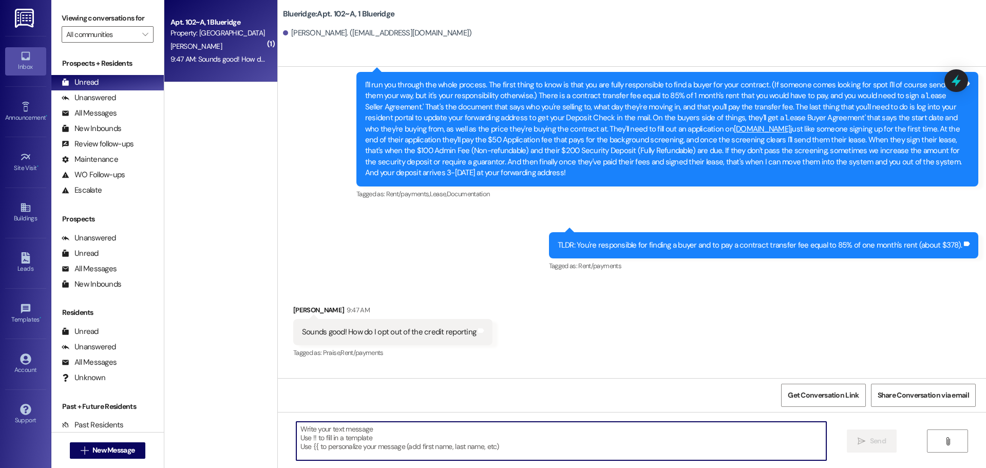
scroll to position [19520, 0]
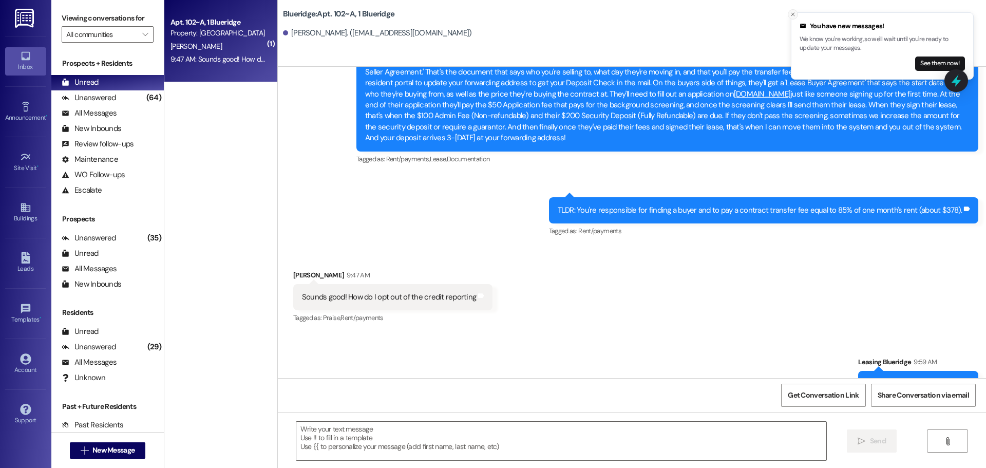
click at [795, 12] on icon "Close toast" at bounding box center [793, 14] width 6 height 6
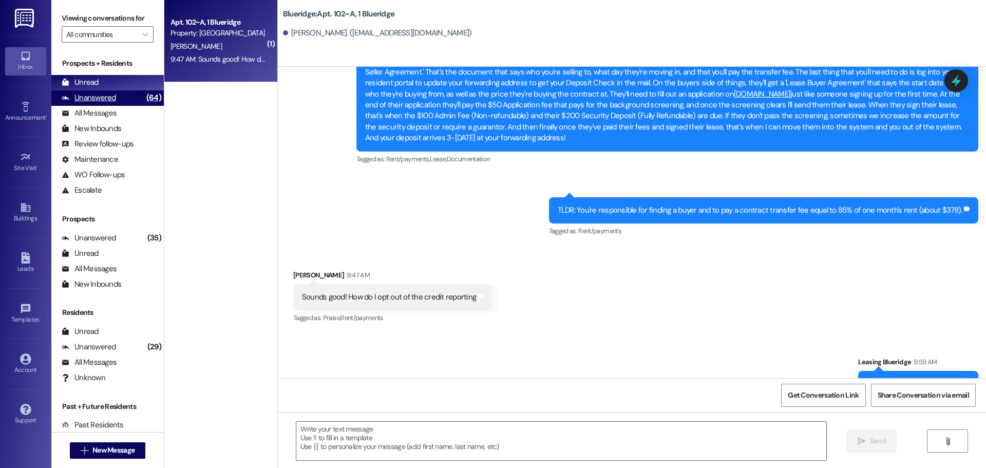
click at [115, 98] on div "Unanswered (64)" at bounding box center [107, 97] width 112 height 15
click at [123, 85] on div "Unread (0)" at bounding box center [107, 82] width 112 height 15
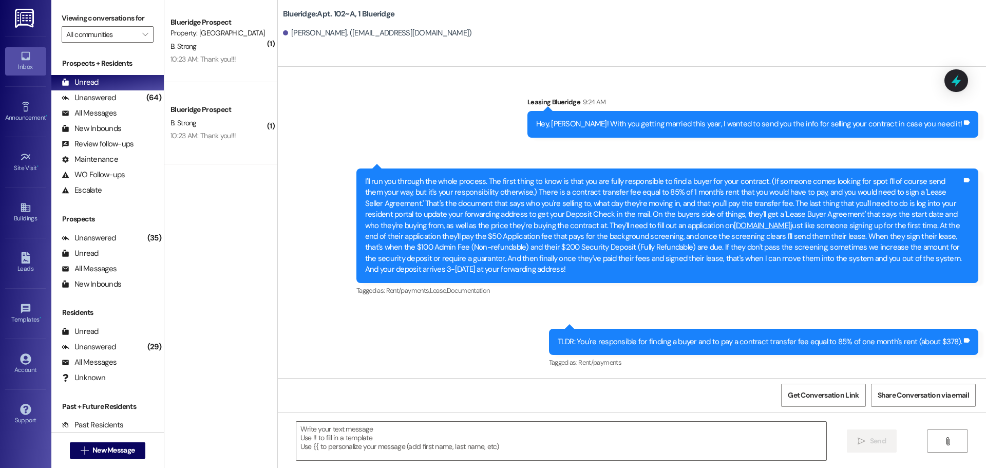
click at [234, 133] on div "10:23 AM: Thank you!!! 10:23 AM: Thank you!!!" at bounding box center [217, 135] width 97 height 13
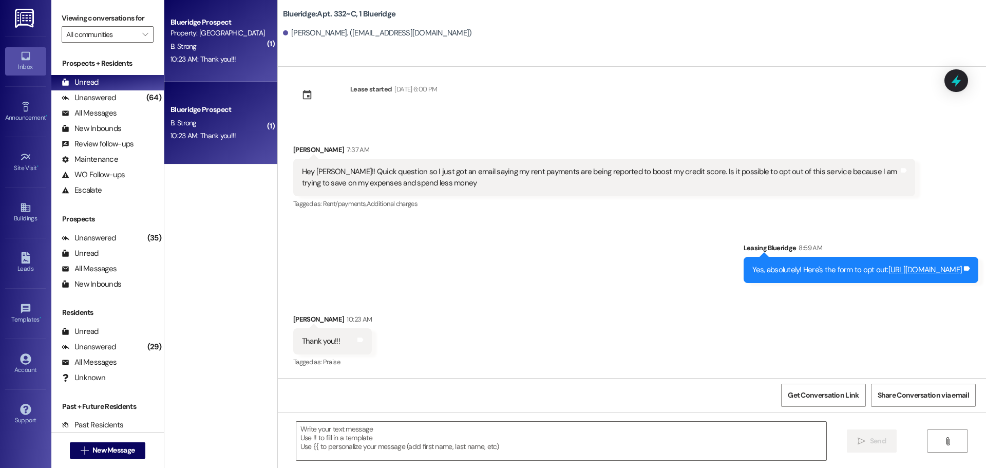
scroll to position [409, 0]
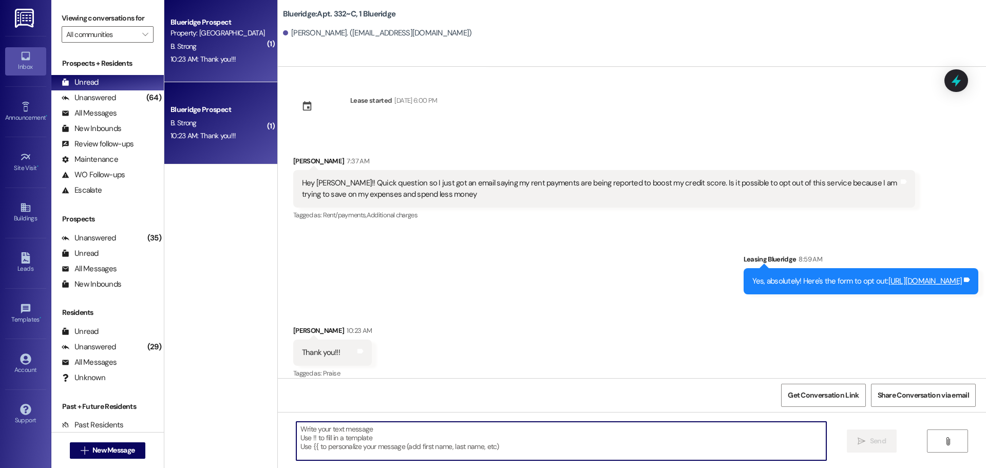
click at [568, 429] on textarea at bounding box center [561, 441] width 530 height 39
type textarea "No problem!"
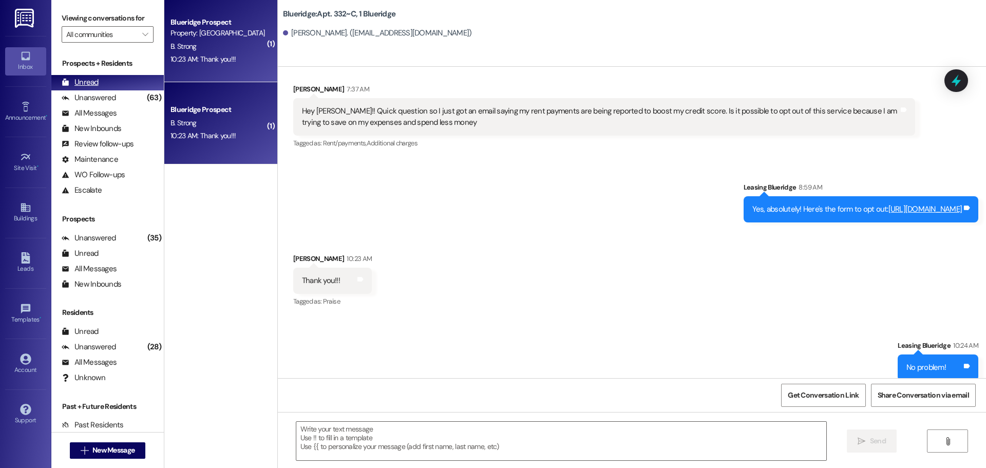
drag, startPoint x: 84, startPoint y: 102, endPoint x: 88, endPoint y: 83, distance: 19.3
click at [84, 102] on div "Unanswered" at bounding box center [89, 97] width 54 height 11
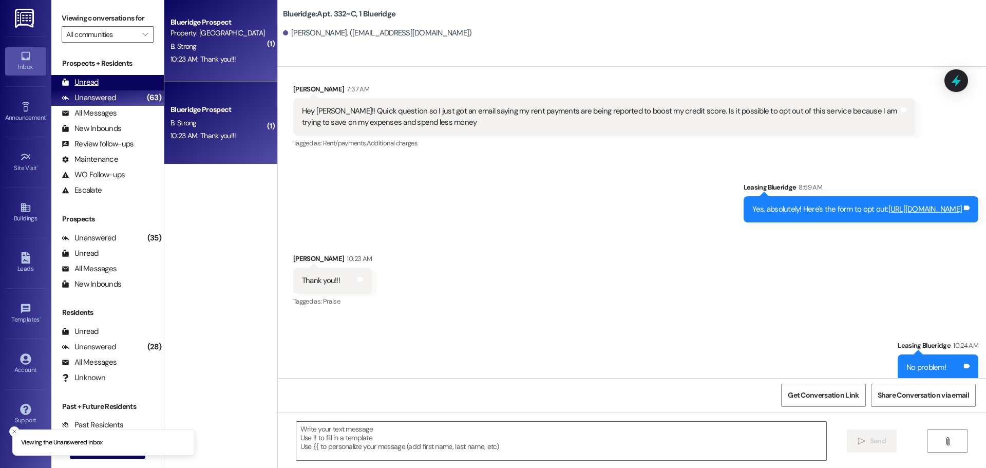
click at [89, 81] on div "Unread" at bounding box center [80, 82] width 37 height 11
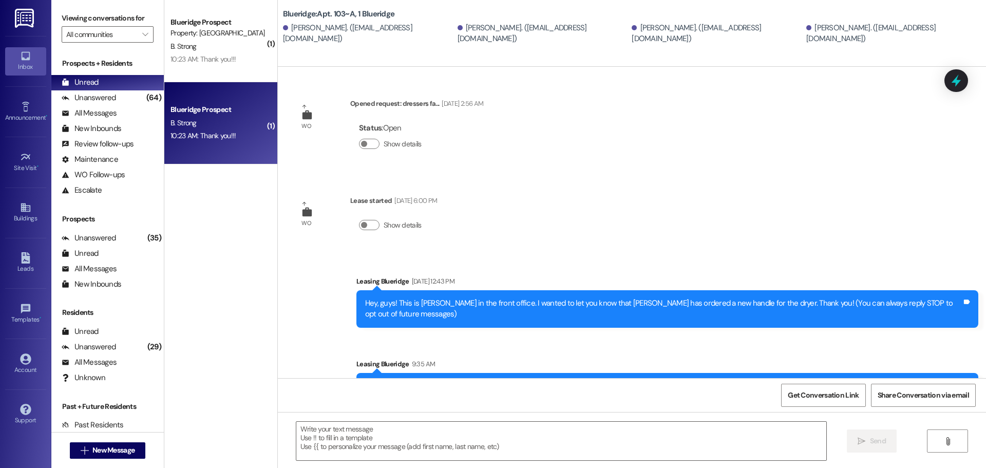
scroll to position [130, 0]
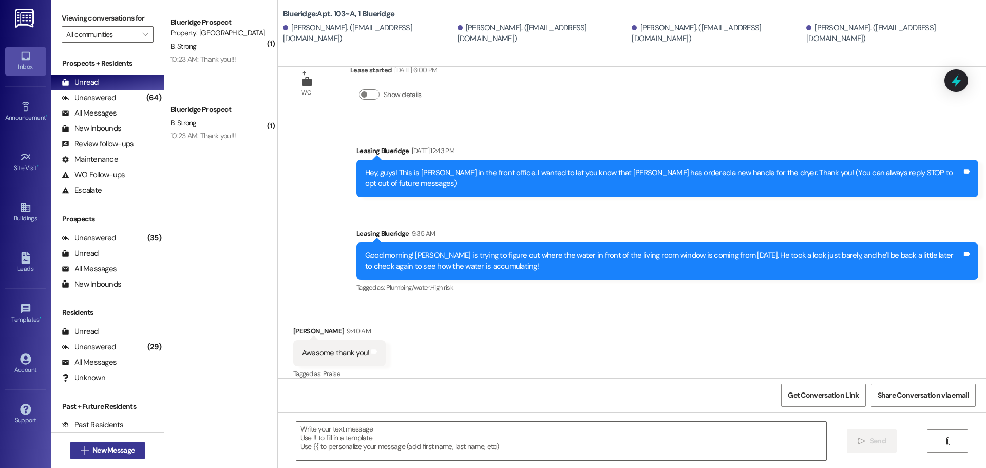
click at [110, 449] on span "New Message" at bounding box center [113, 450] width 42 height 11
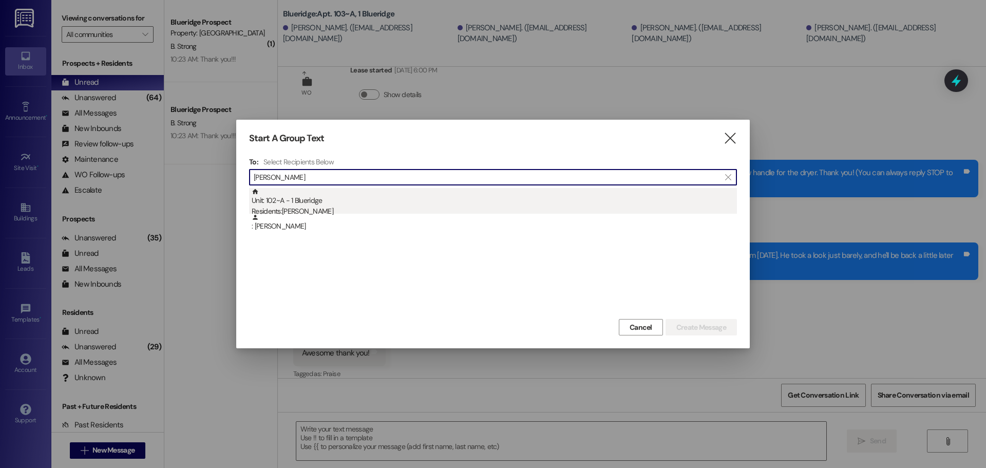
type input "[PERSON_NAME]"
click at [534, 198] on div "Unit: 102~A - 1 Blueridge Residents: [PERSON_NAME]" at bounding box center [494, 202] width 485 height 29
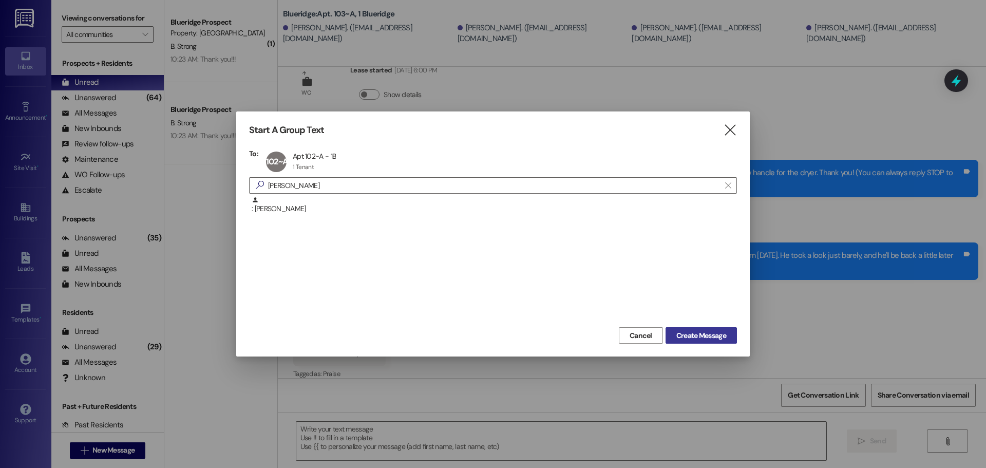
click at [730, 333] on button "Create Message" at bounding box center [701, 335] width 71 height 16
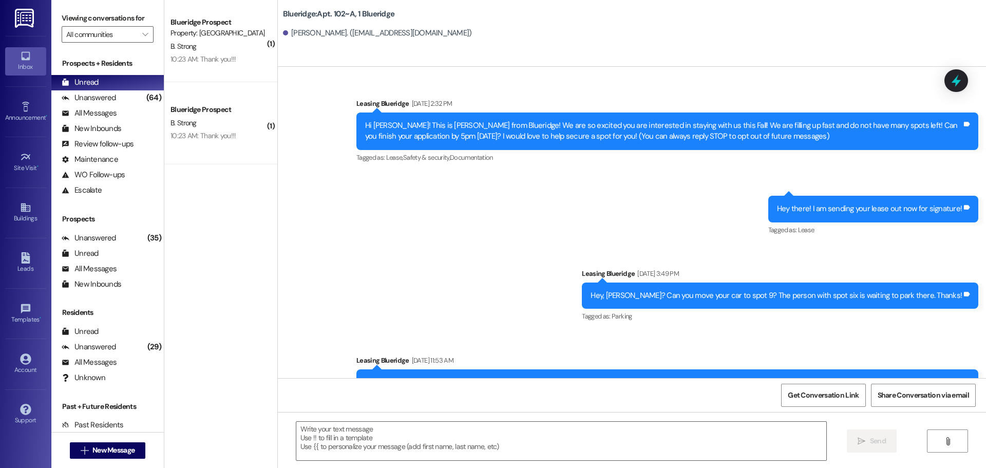
scroll to position [19376, 0]
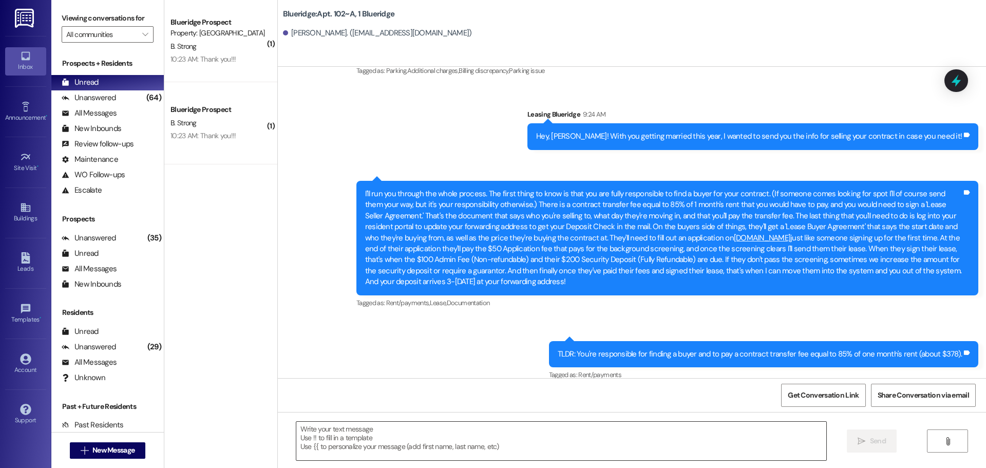
click at [644, 442] on textarea at bounding box center [561, 441] width 530 height 39
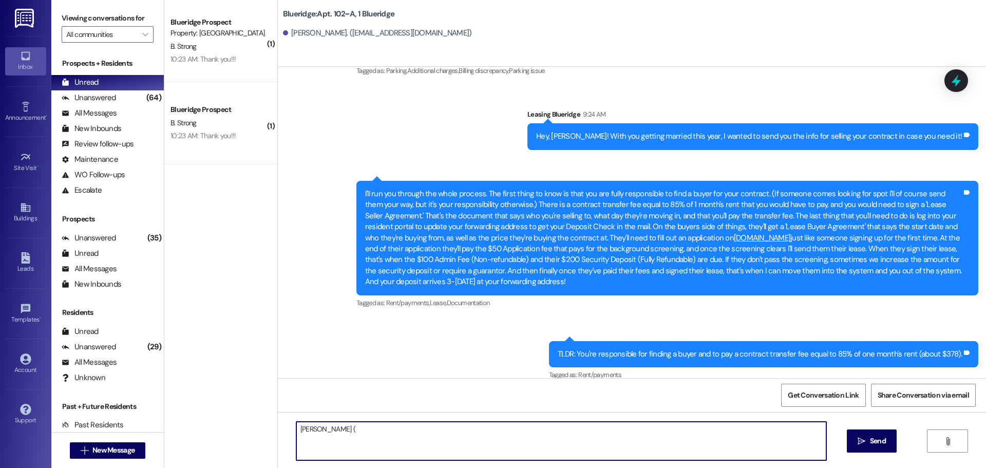
drag, startPoint x: 683, startPoint y: 430, endPoint x: 682, endPoint y: 438, distance: 7.7
click at [682, 432] on textarea "Samuel Millward (" at bounding box center [561, 441] width 530 height 39
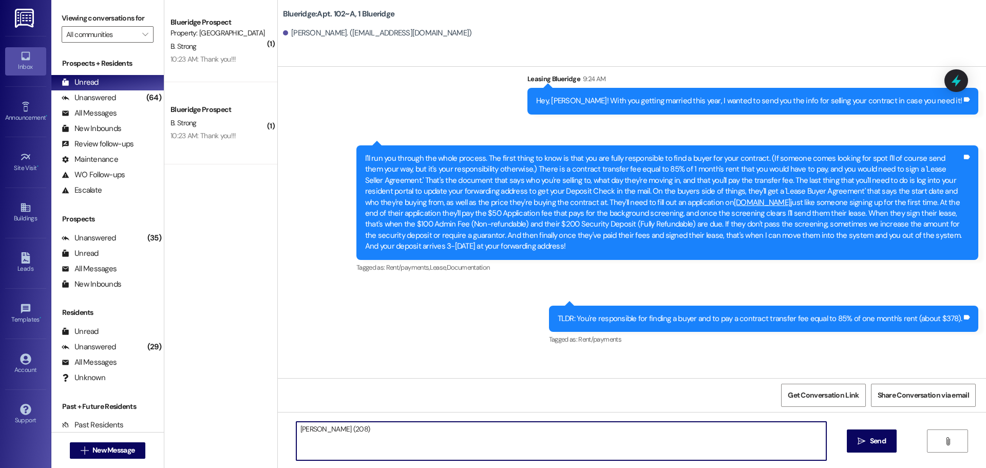
scroll to position [19403, 0]
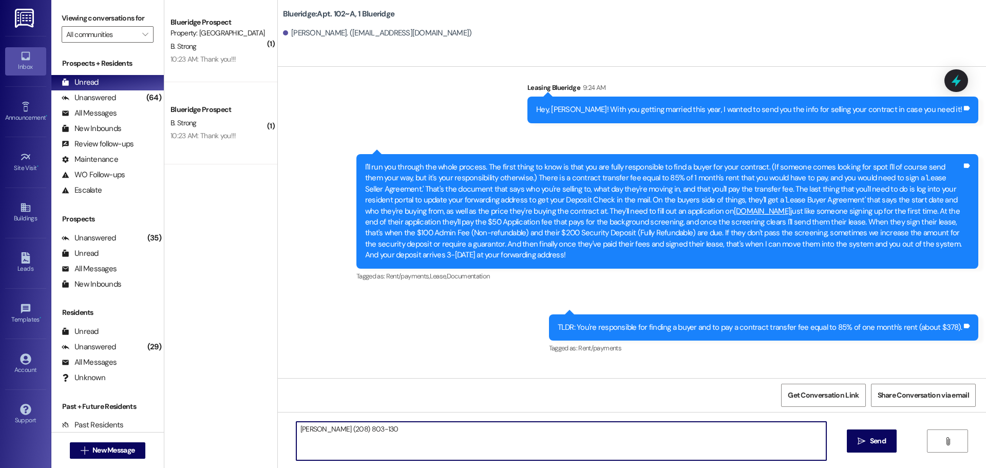
type textarea "Samuel Millward (208) 803-1305"
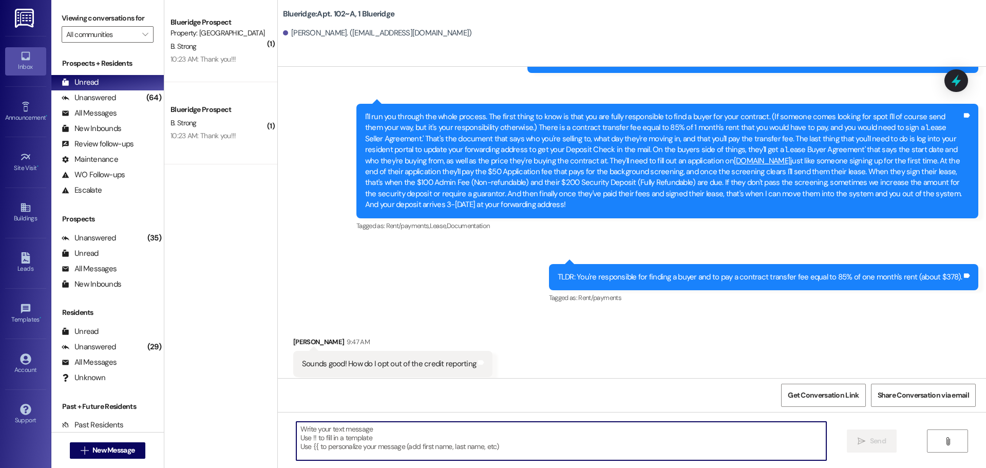
scroll to position [19577, 0]
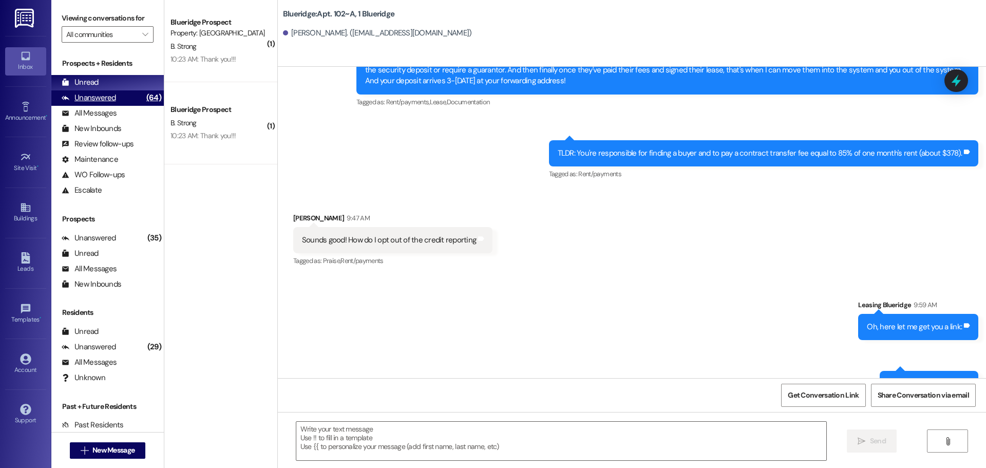
click at [144, 97] on div "(64)" at bounding box center [154, 98] width 20 height 16
click at [138, 77] on div "Unread (0)" at bounding box center [107, 82] width 112 height 15
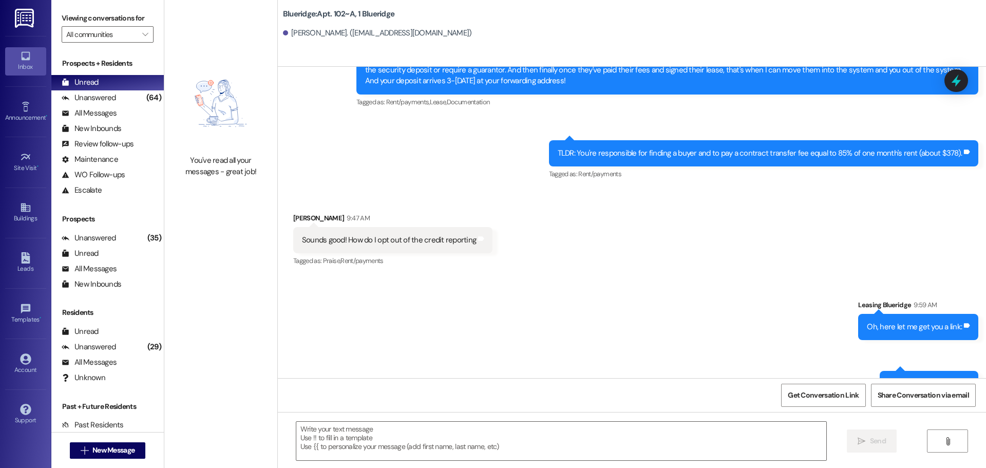
click at [645, 190] on div "Received via SMS Harrison Dahl 9:47 AM Sounds good! How do I opt out of the cre…" at bounding box center [632, 233] width 708 height 87
